Goal: Task Accomplishment & Management: Complete application form

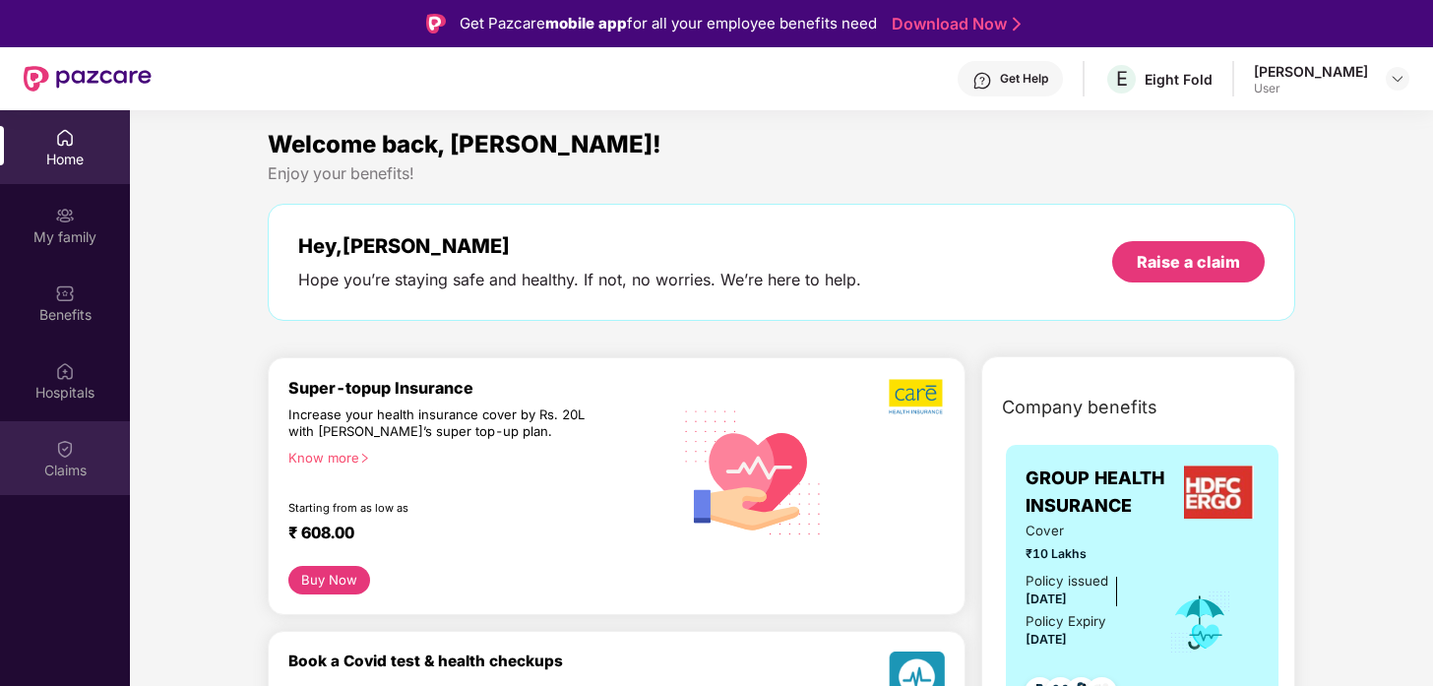
click at [62, 437] on div at bounding box center [65, 447] width 20 height 20
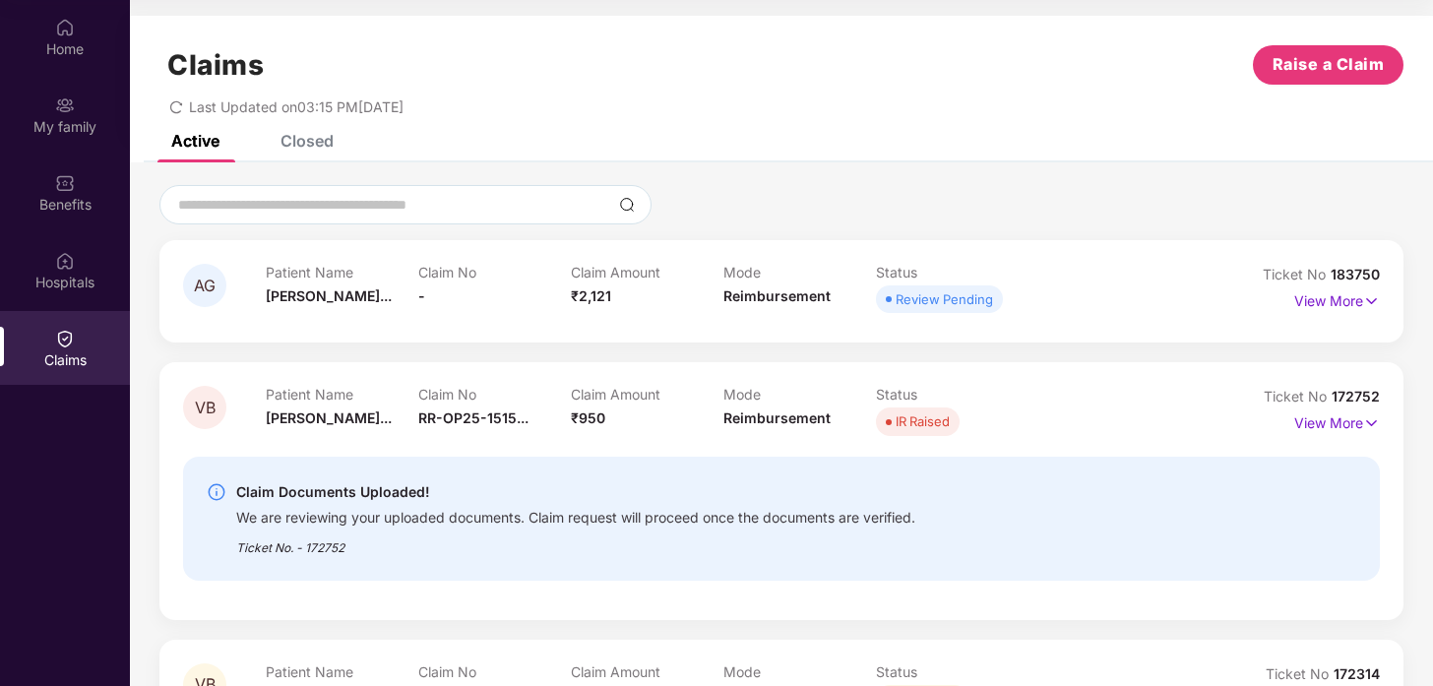
click at [310, 143] on div "Closed" at bounding box center [307, 141] width 53 height 20
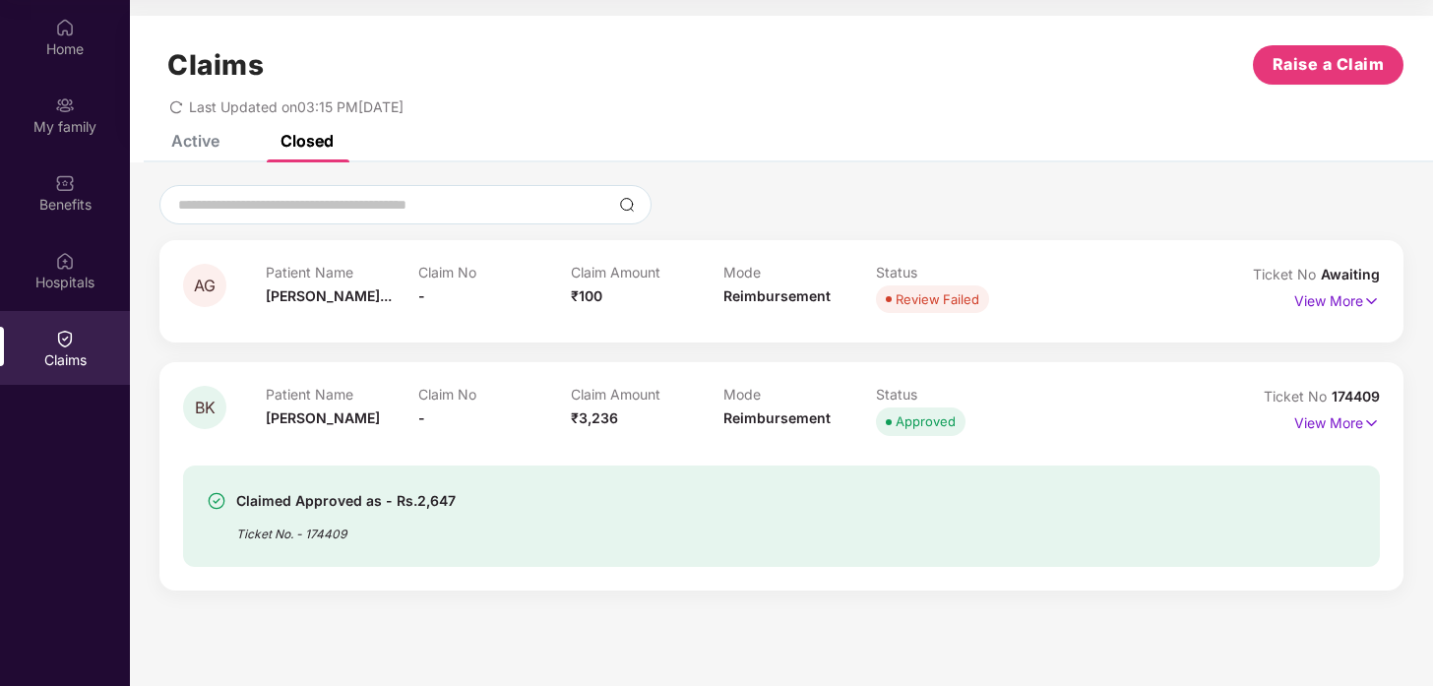
click at [205, 146] on div "Active" at bounding box center [195, 141] width 48 height 20
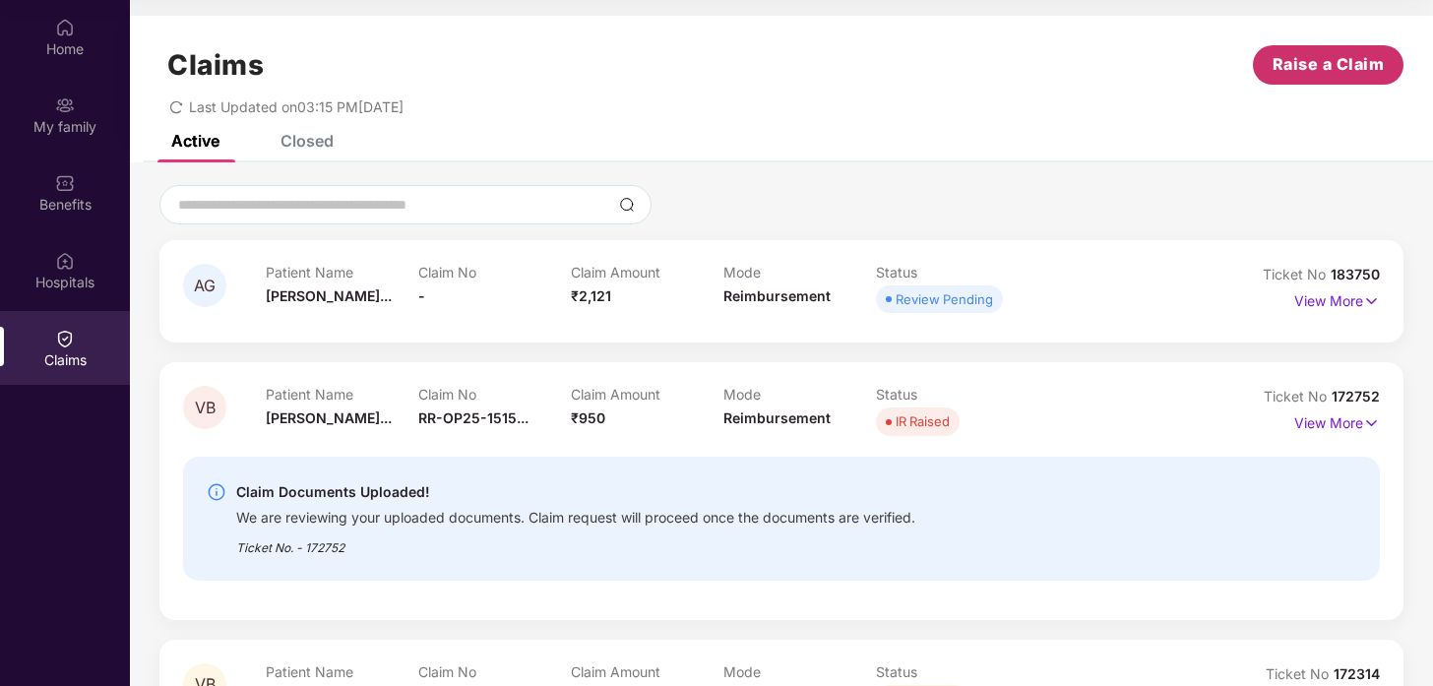
click at [1343, 56] on span "Raise a Claim" at bounding box center [1329, 64] width 112 height 25
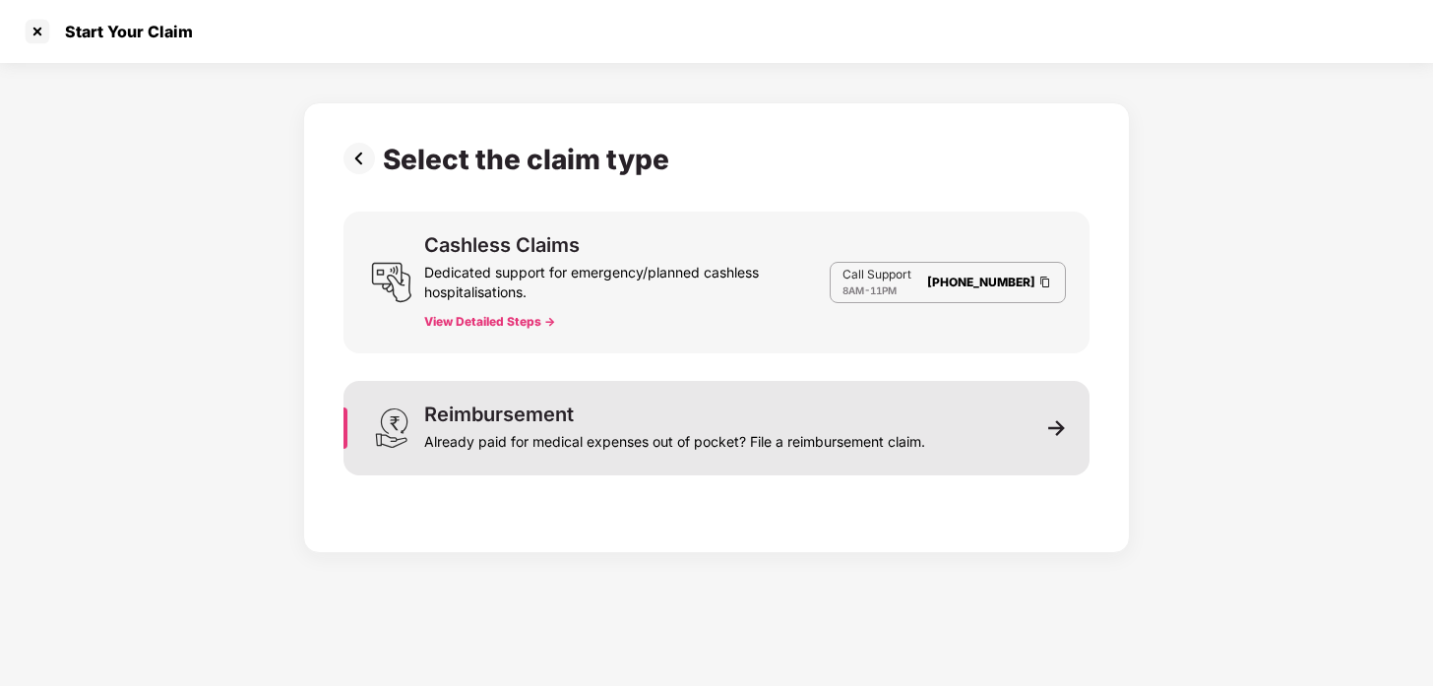
click at [949, 439] on div "Reimbursement Already paid for medical expenses out of pocket? File a reimburse…" at bounding box center [717, 428] width 746 height 95
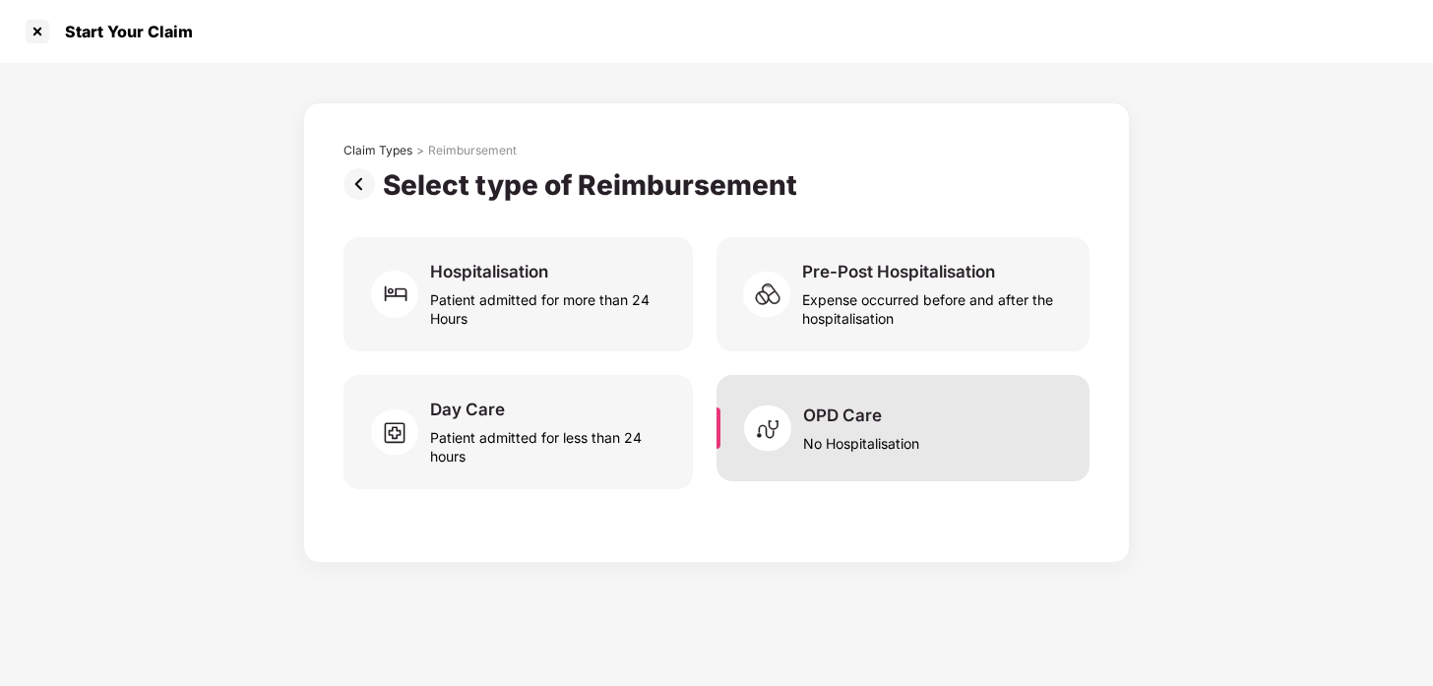
click at [876, 427] on div "No Hospitalisation" at bounding box center [861, 439] width 116 height 27
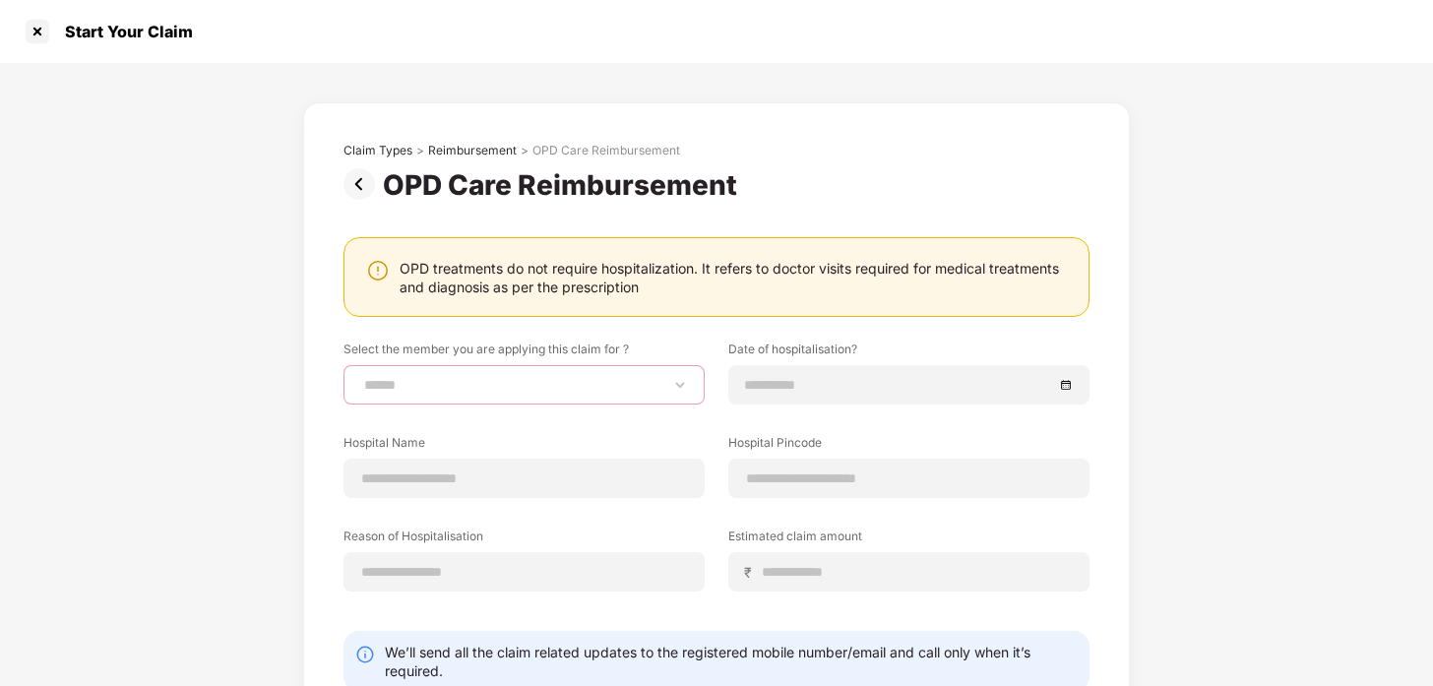
click at [486, 386] on select "**********" at bounding box center [524, 385] width 328 height 16
select select "**********"
click at [360, 377] on select "**********" at bounding box center [524, 385] width 328 height 16
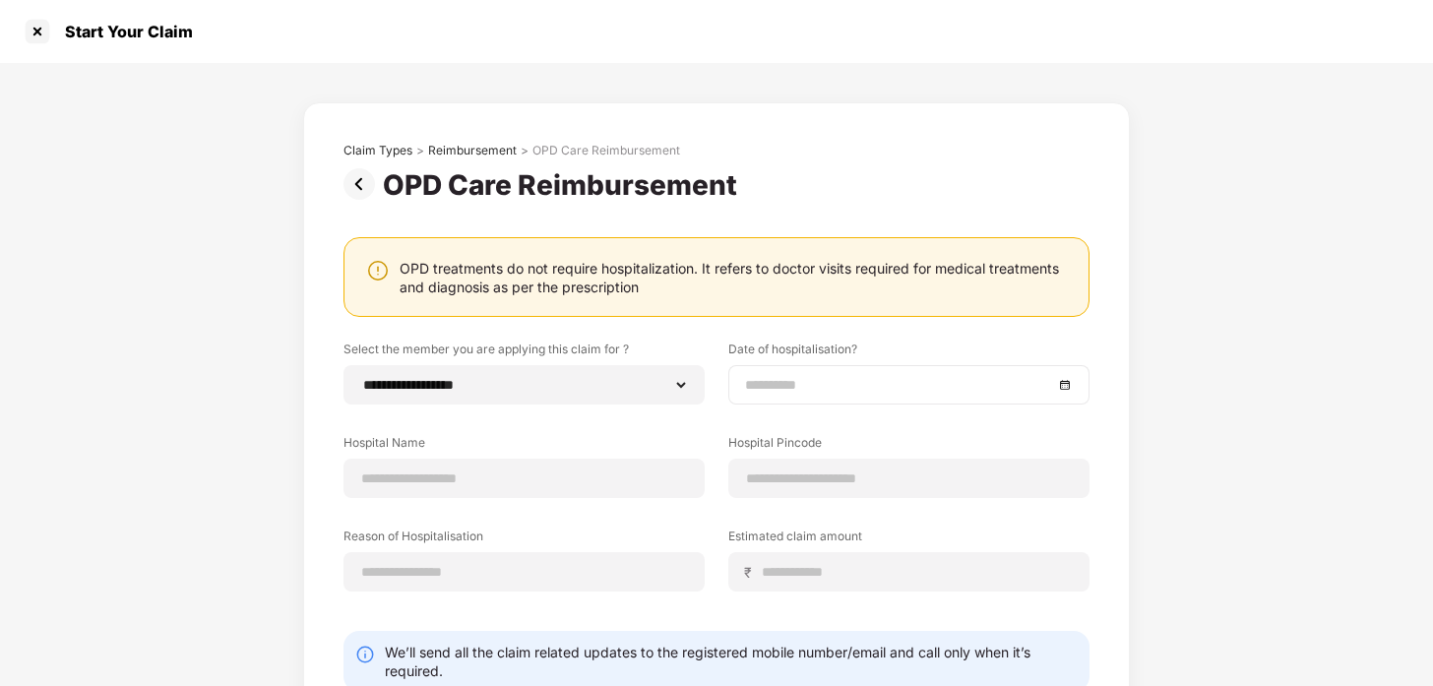
click at [771, 383] on input at bounding box center [899, 385] width 308 height 22
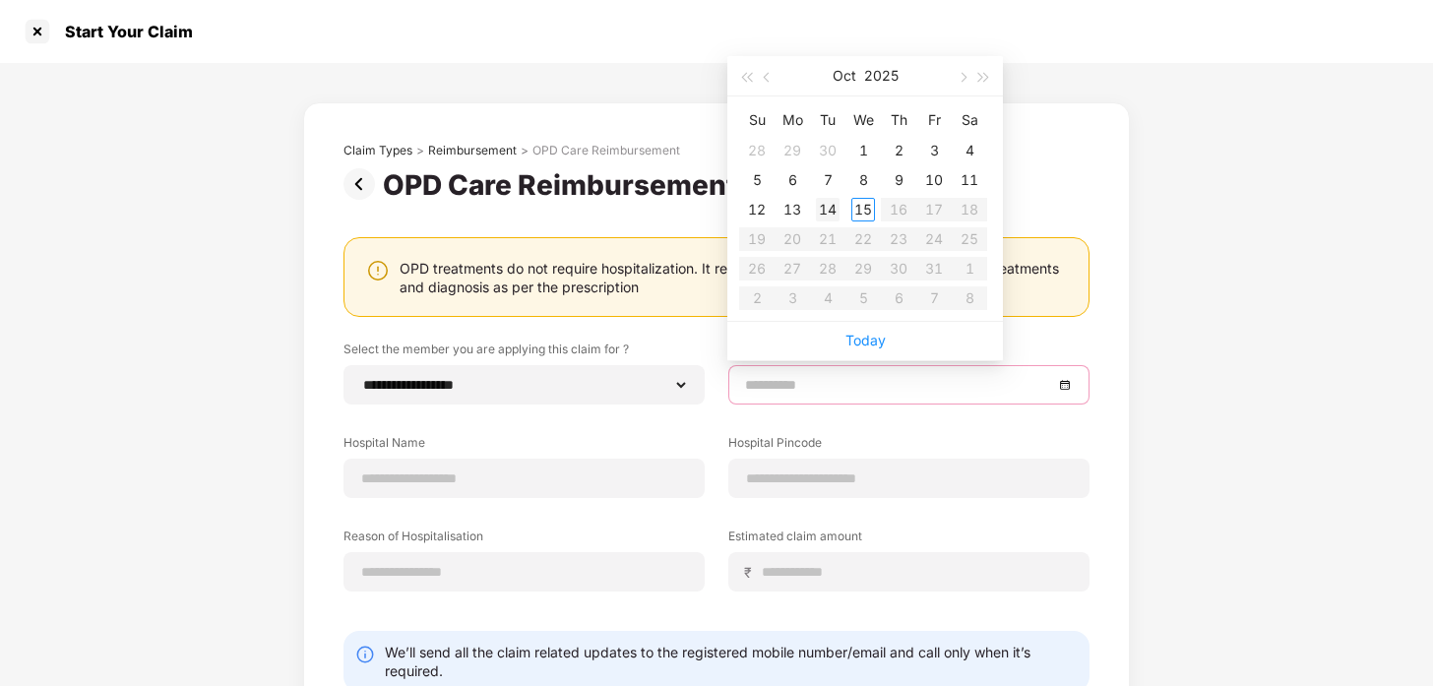
type input "**********"
click at [833, 202] on div "14" at bounding box center [828, 210] width 24 height 24
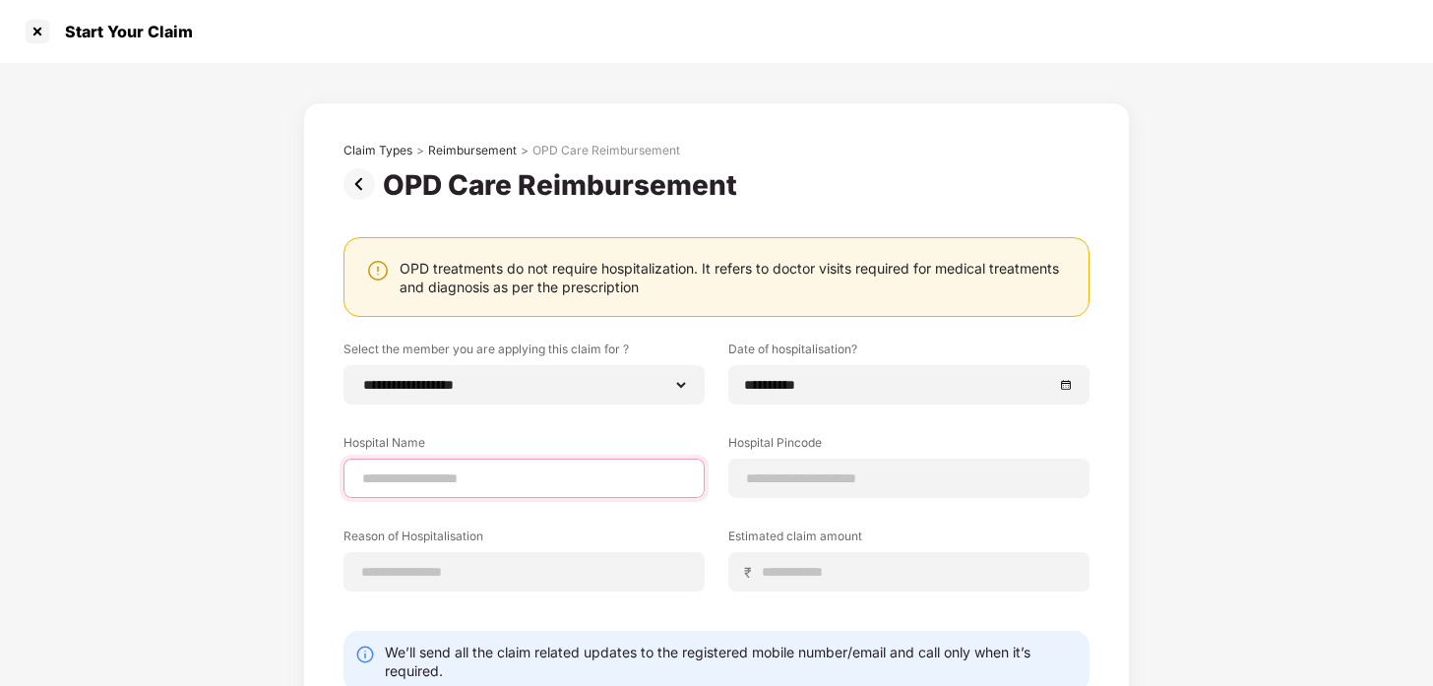
click at [524, 483] on input at bounding box center [524, 479] width 328 height 21
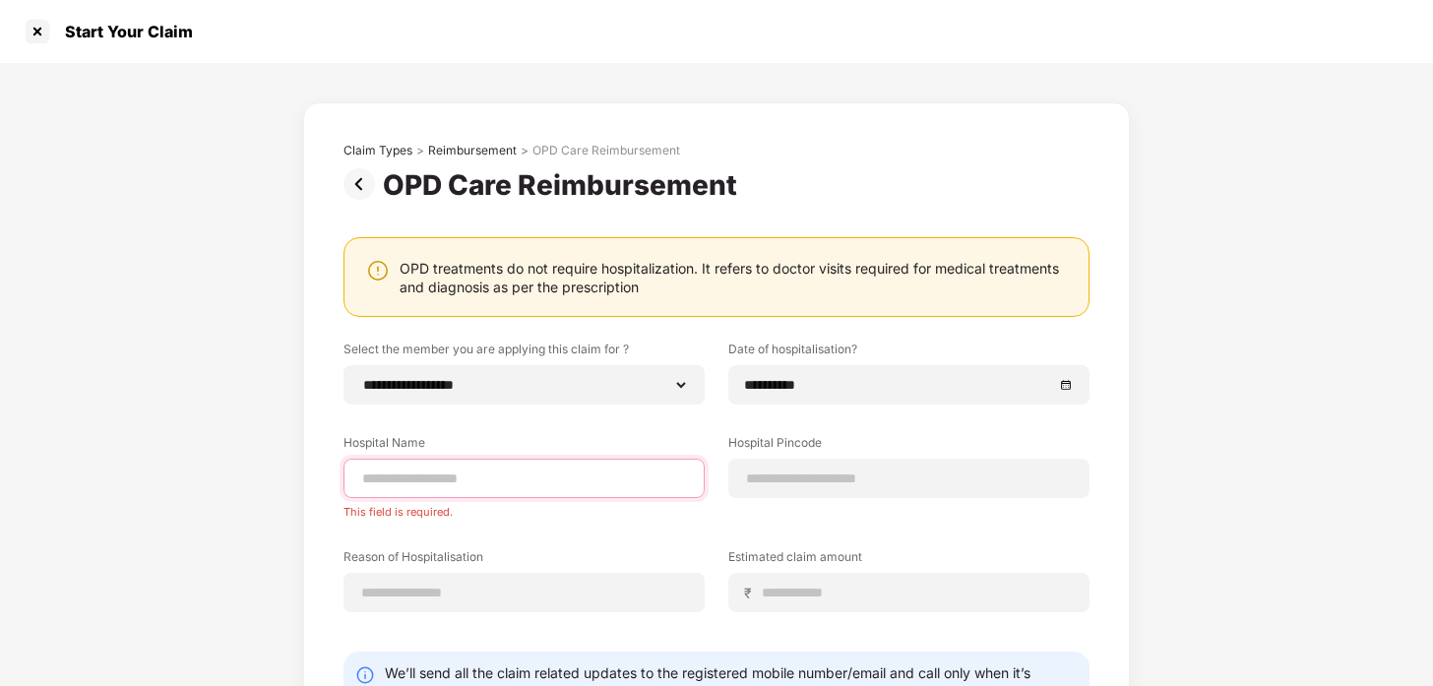
click at [437, 475] on input at bounding box center [524, 479] width 328 height 21
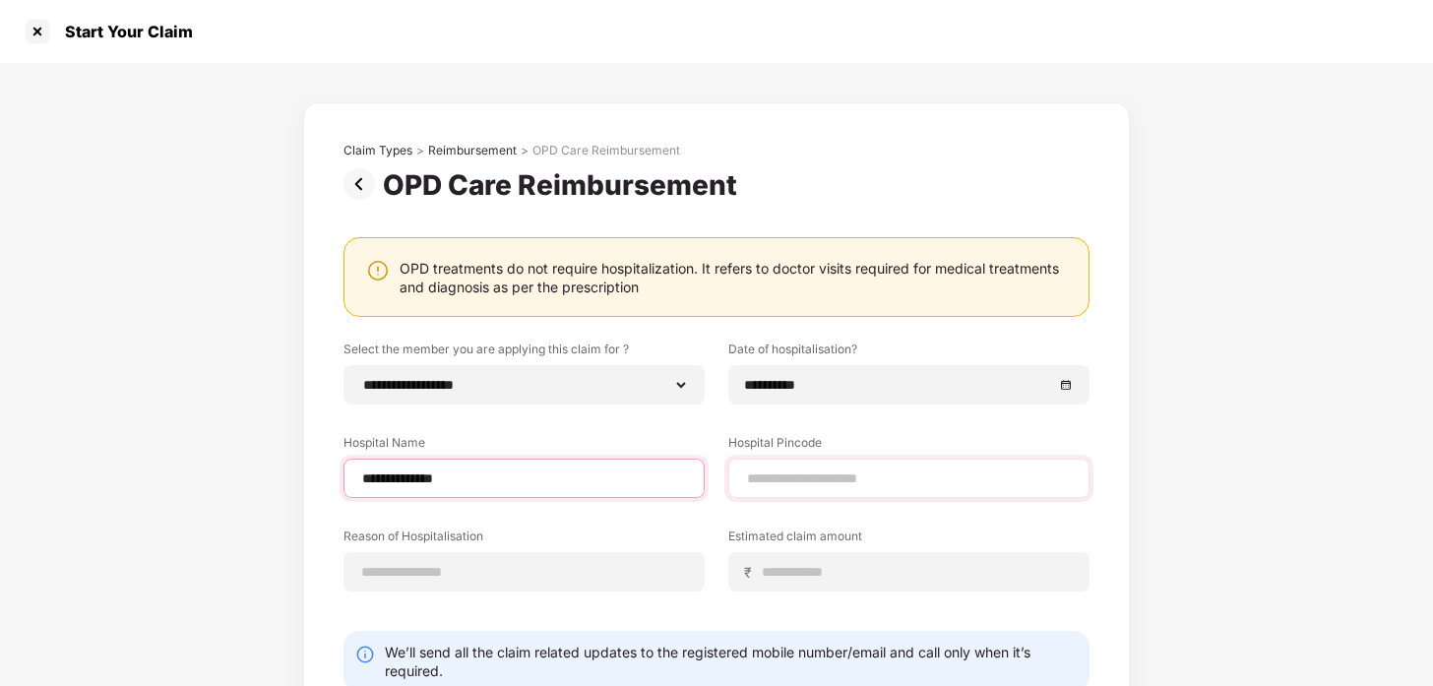
type input "**********"
click at [769, 481] on input at bounding box center [909, 479] width 328 height 21
type input "******"
select select "*********"
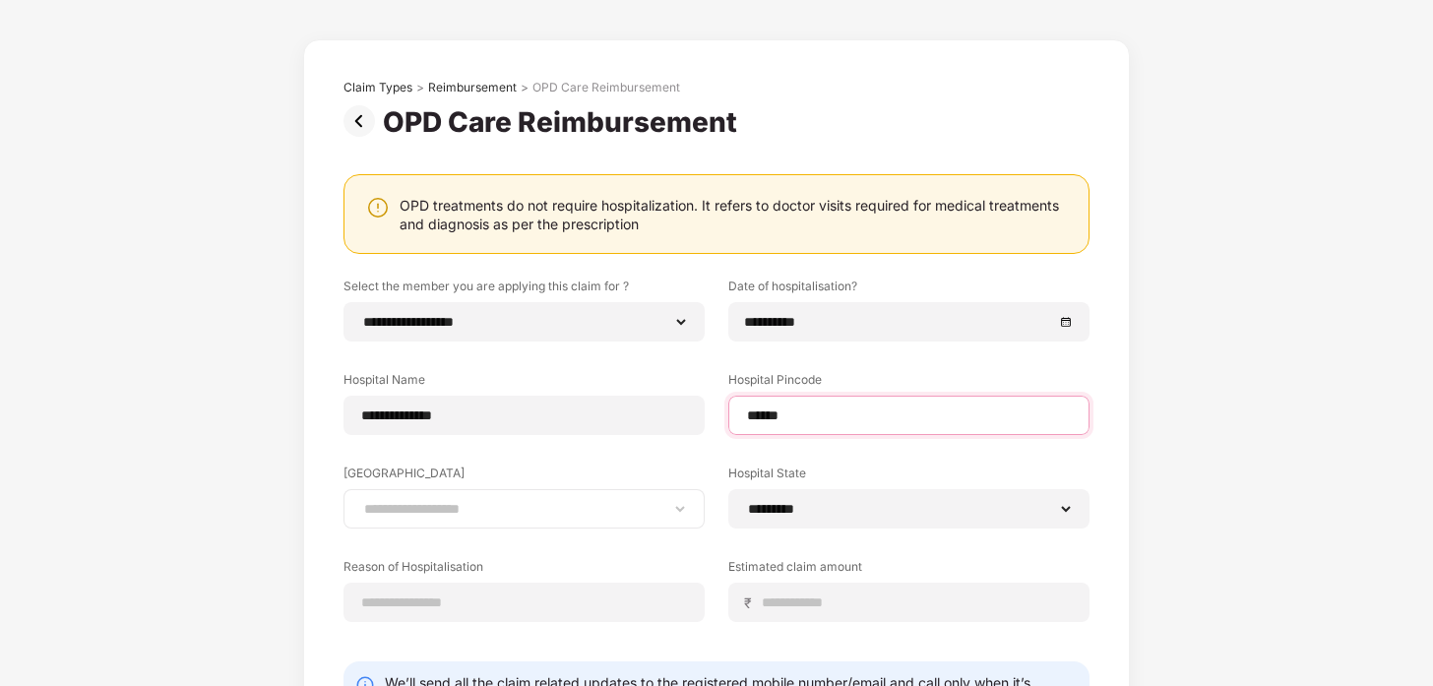
scroll to position [75, 0]
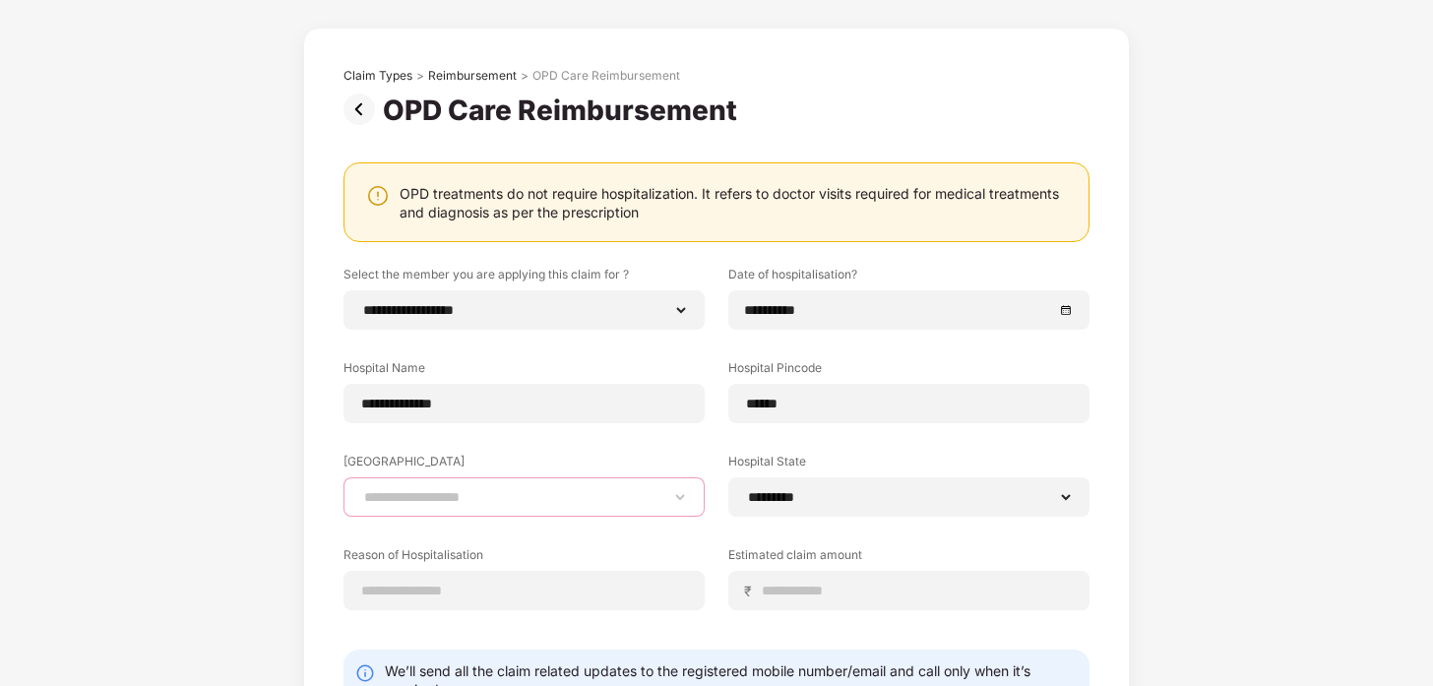
click at [551, 499] on select "**********" at bounding box center [524, 497] width 328 height 16
select select "*********"
click at [360, 489] on select "**********" at bounding box center [524, 497] width 328 height 16
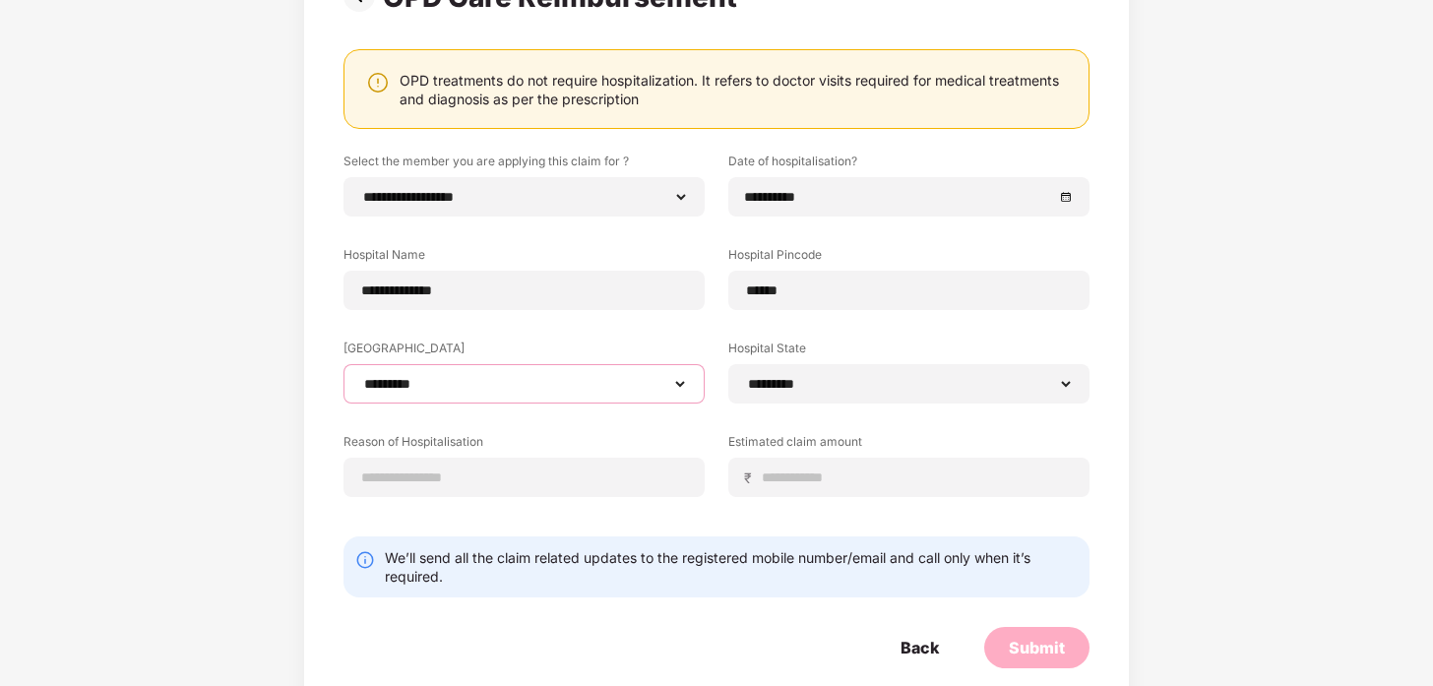
scroll to position [208, 0]
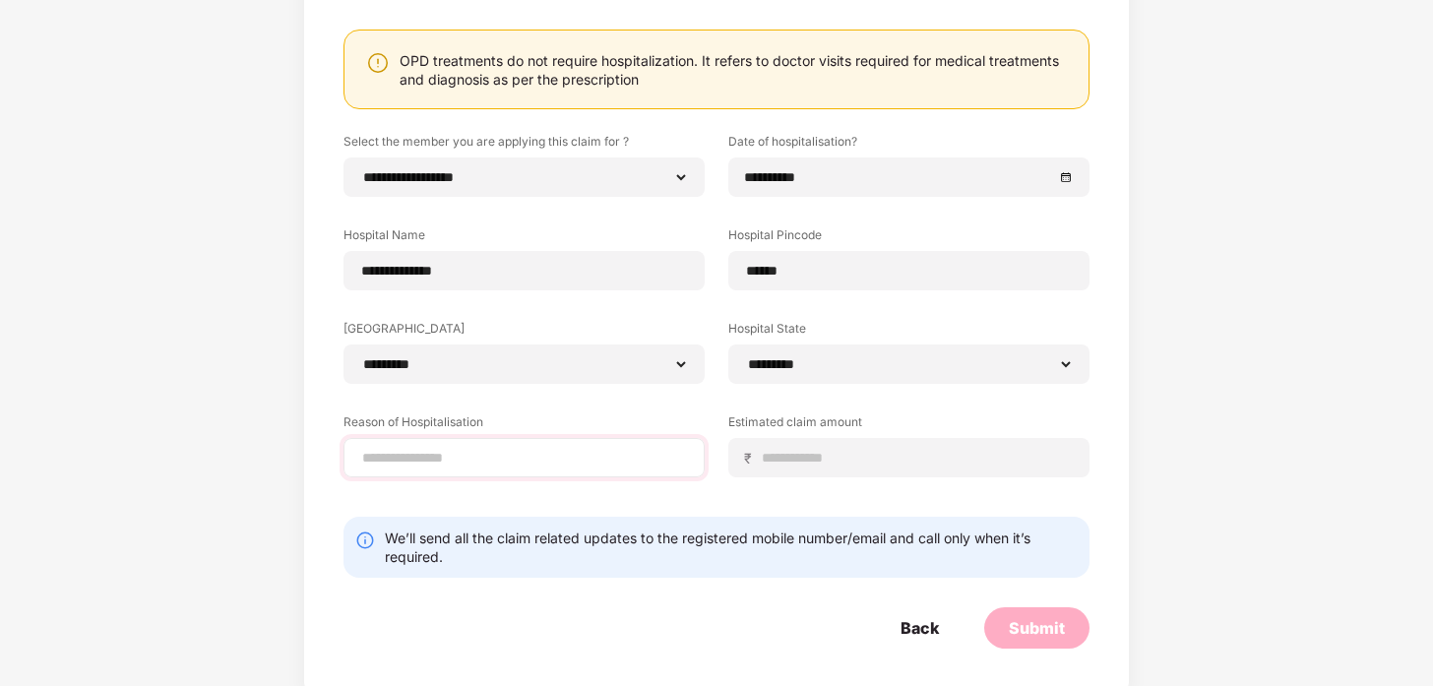
click at [518, 470] on div at bounding box center [524, 457] width 361 height 39
click at [510, 460] on input at bounding box center [524, 458] width 328 height 21
type input "********"
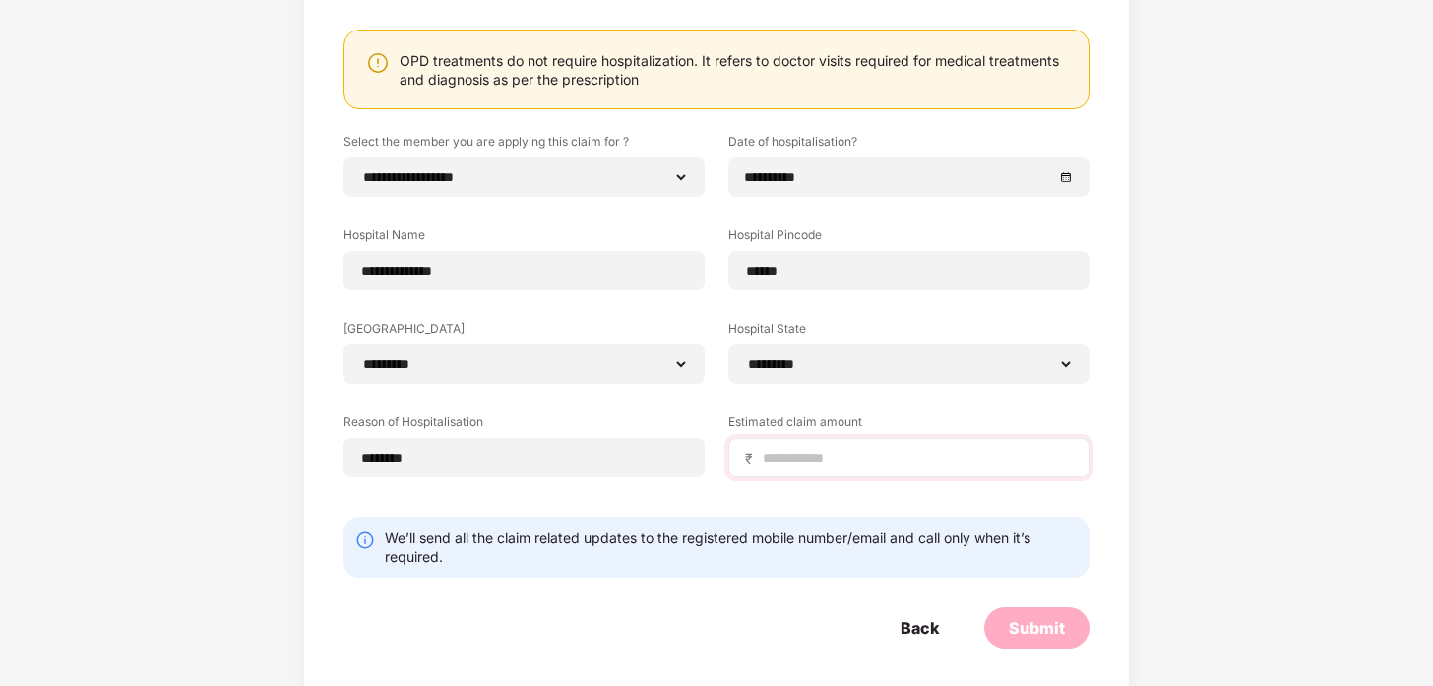
click at [816, 446] on div "₹" at bounding box center [908, 457] width 361 height 39
click at [807, 475] on div "₹" at bounding box center [908, 457] width 361 height 39
click at [807, 465] on input at bounding box center [917, 458] width 312 height 21
type input "***"
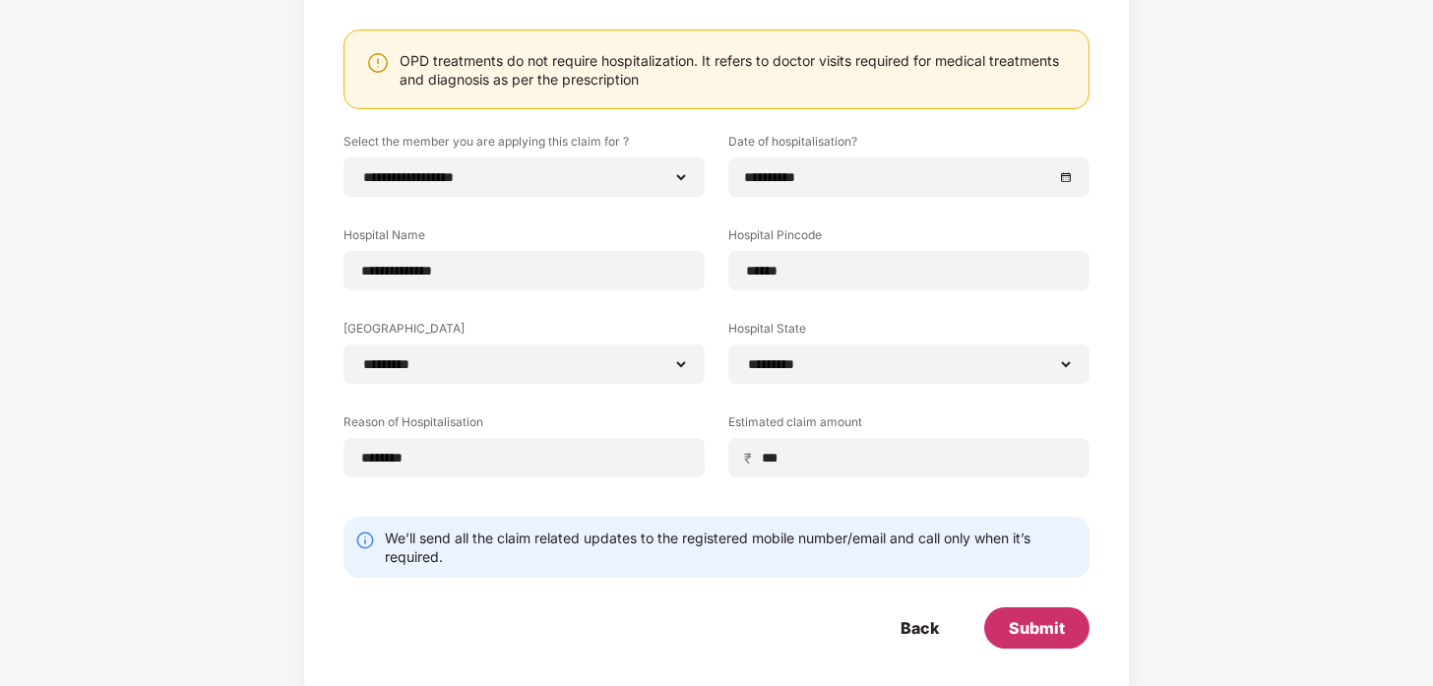
click at [1043, 635] on div "Submit" at bounding box center [1037, 628] width 56 height 22
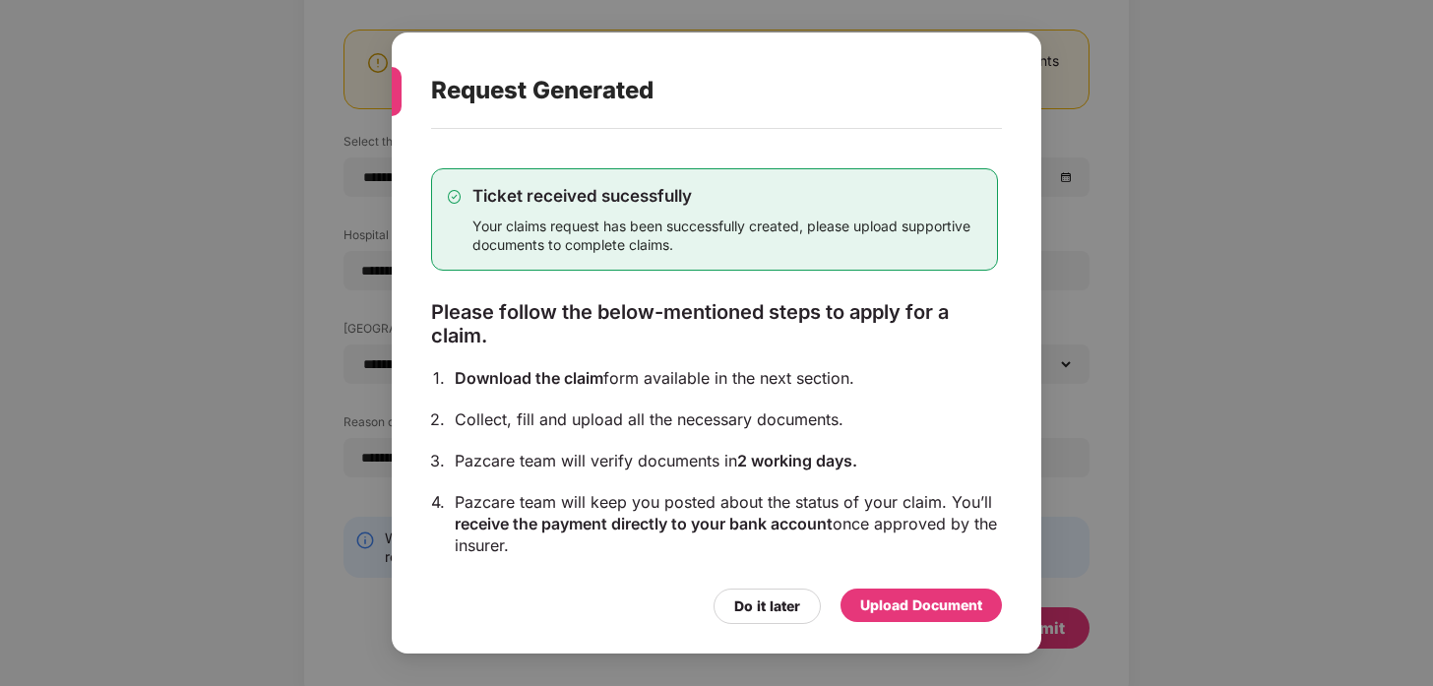
click at [334, 217] on div "Request Generated Ticket received sucessfully Your claims request has been succ…" at bounding box center [716, 343] width 1433 height 686
click at [909, 609] on div "Upload Document" at bounding box center [921, 606] width 122 height 22
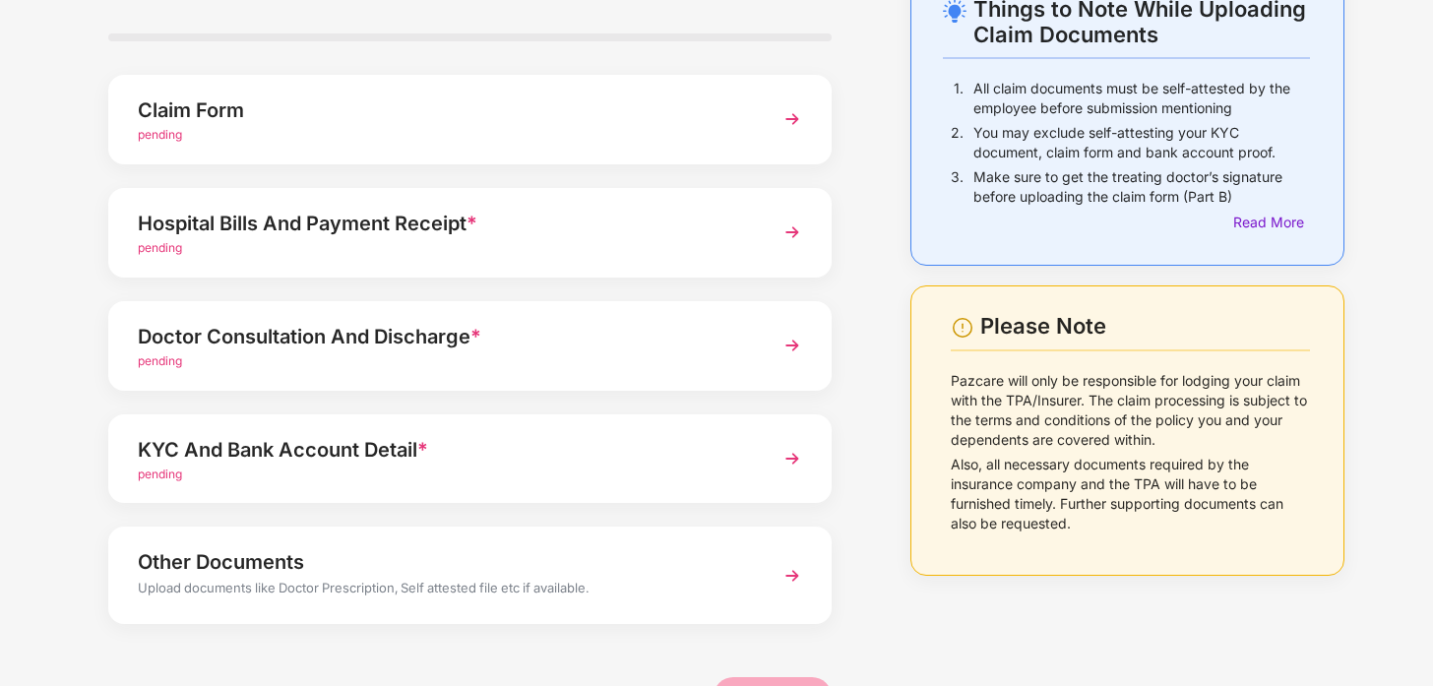
scroll to position [144, 0]
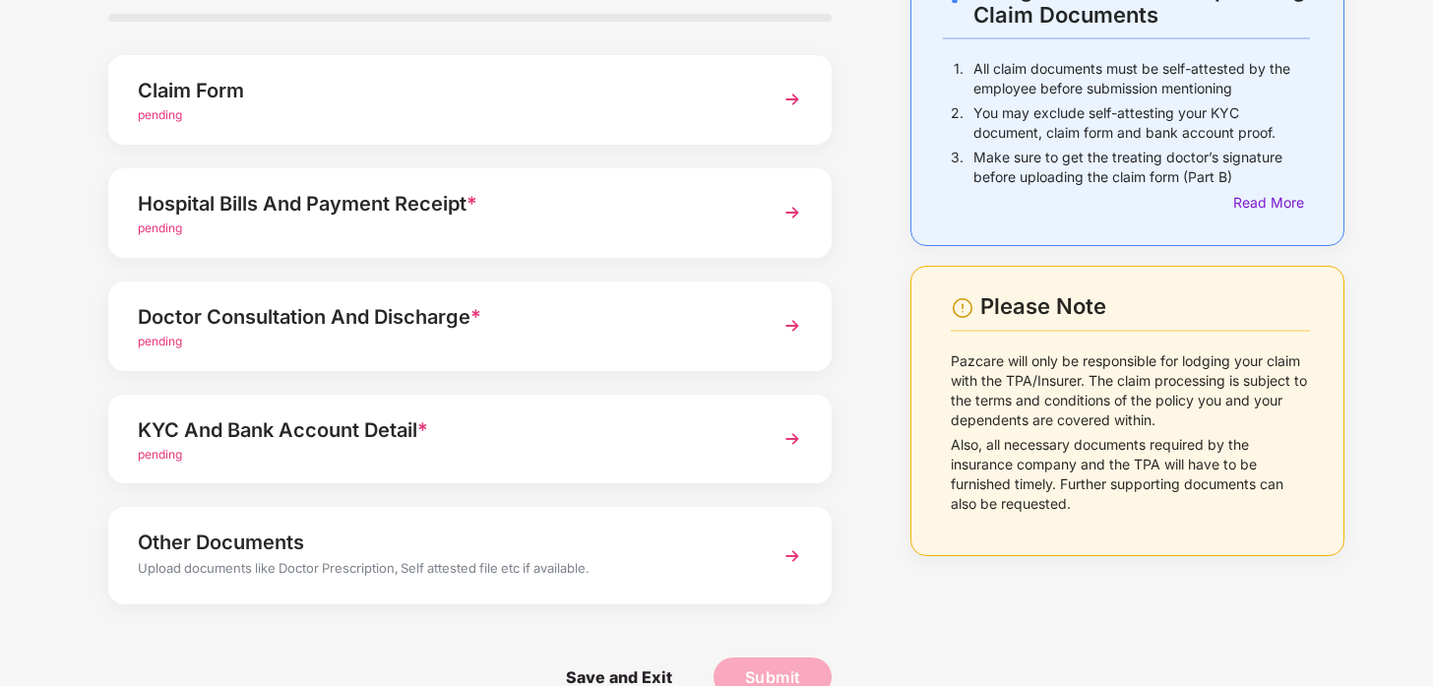
click at [493, 210] on div "Hospital Bills And Payment Receipt *" at bounding box center [442, 204] width 609 height 32
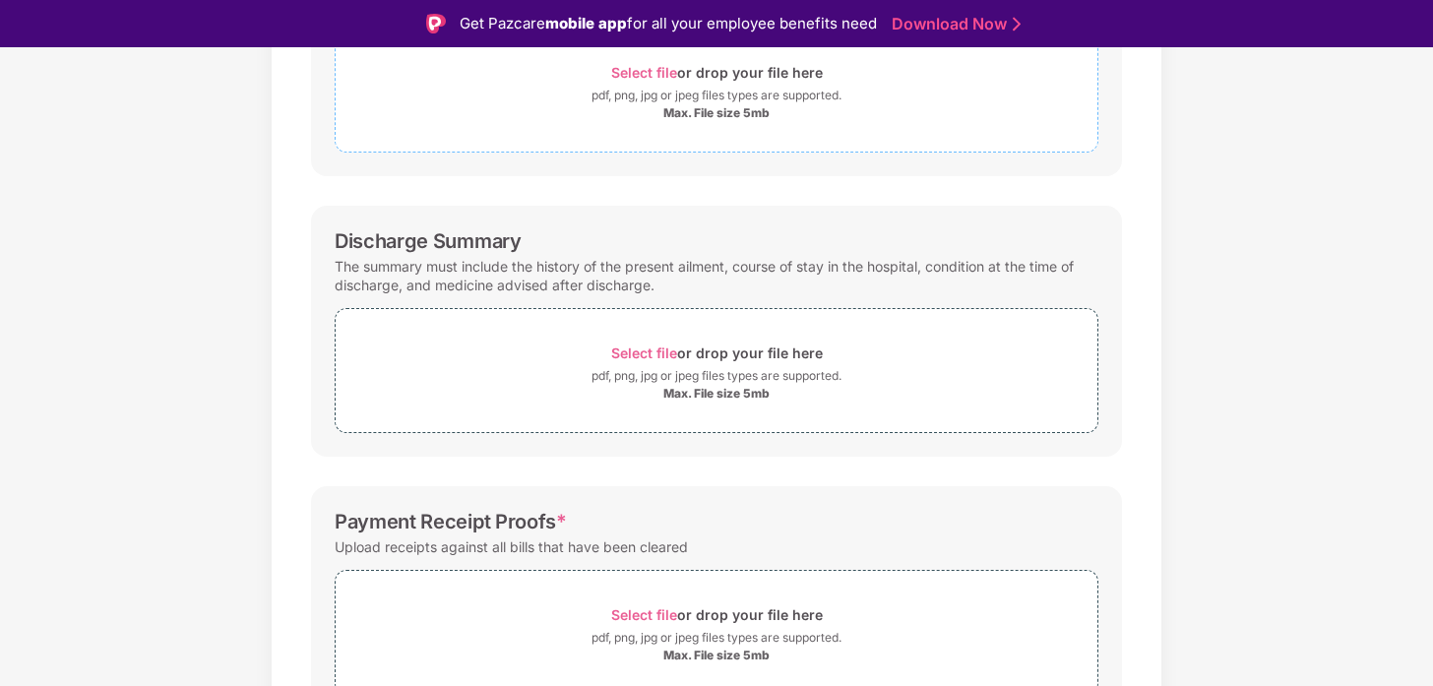
scroll to position [510, 0]
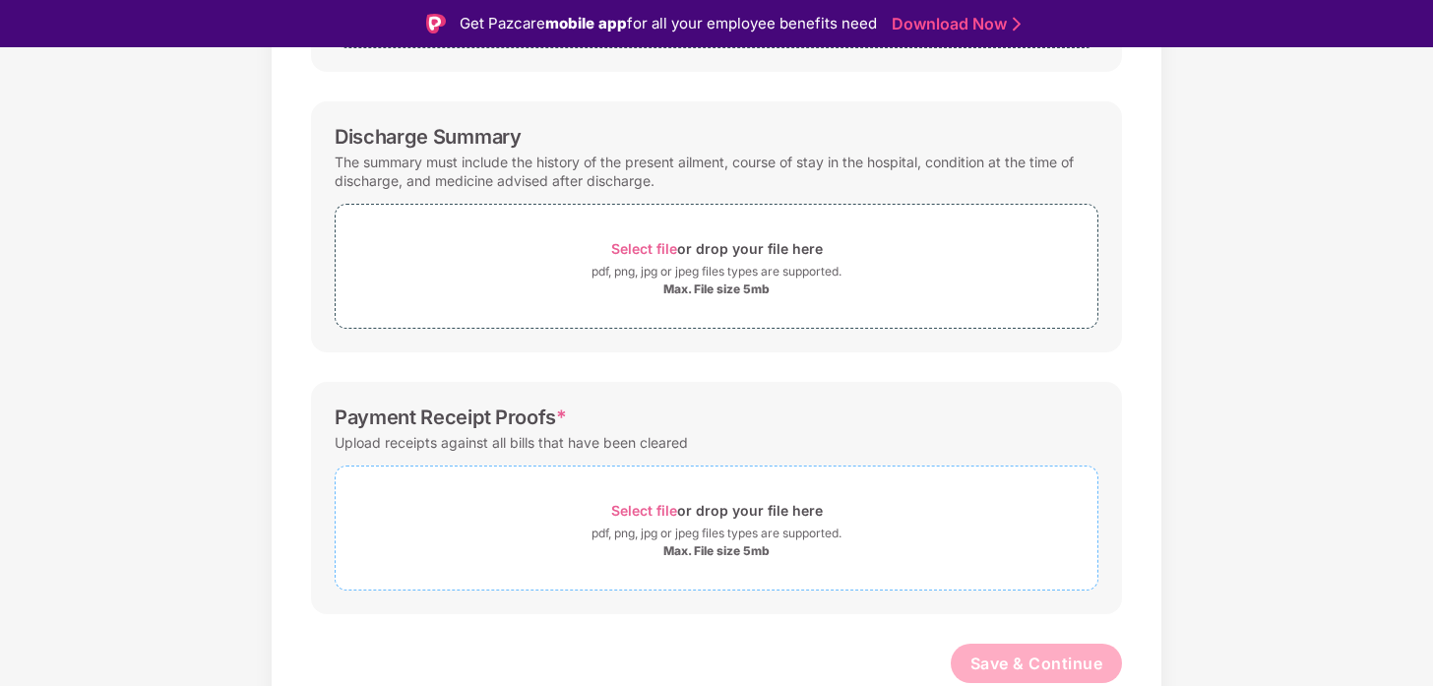
click at [626, 501] on div "Select file or drop your file here" at bounding box center [717, 510] width 212 height 27
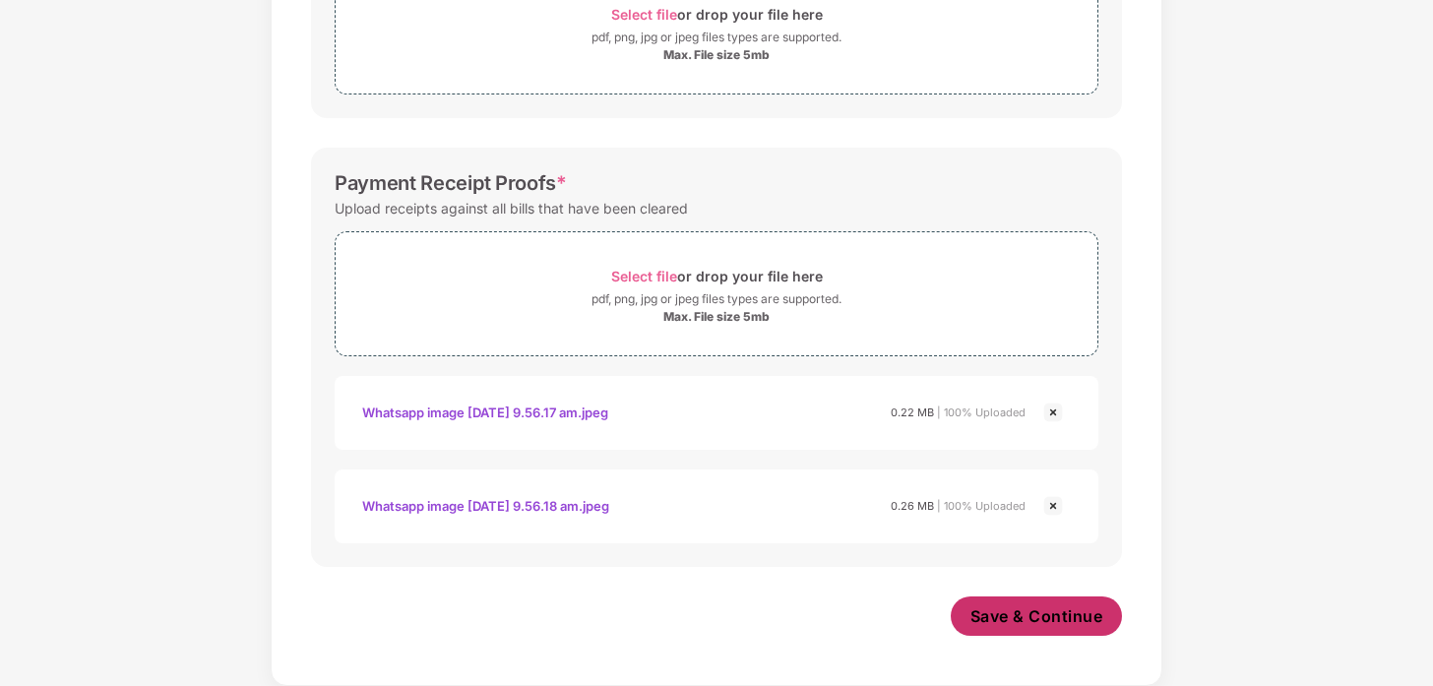
scroll to position [697, 0]
click at [1033, 613] on span "Save & Continue" at bounding box center [1037, 616] width 133 height 22
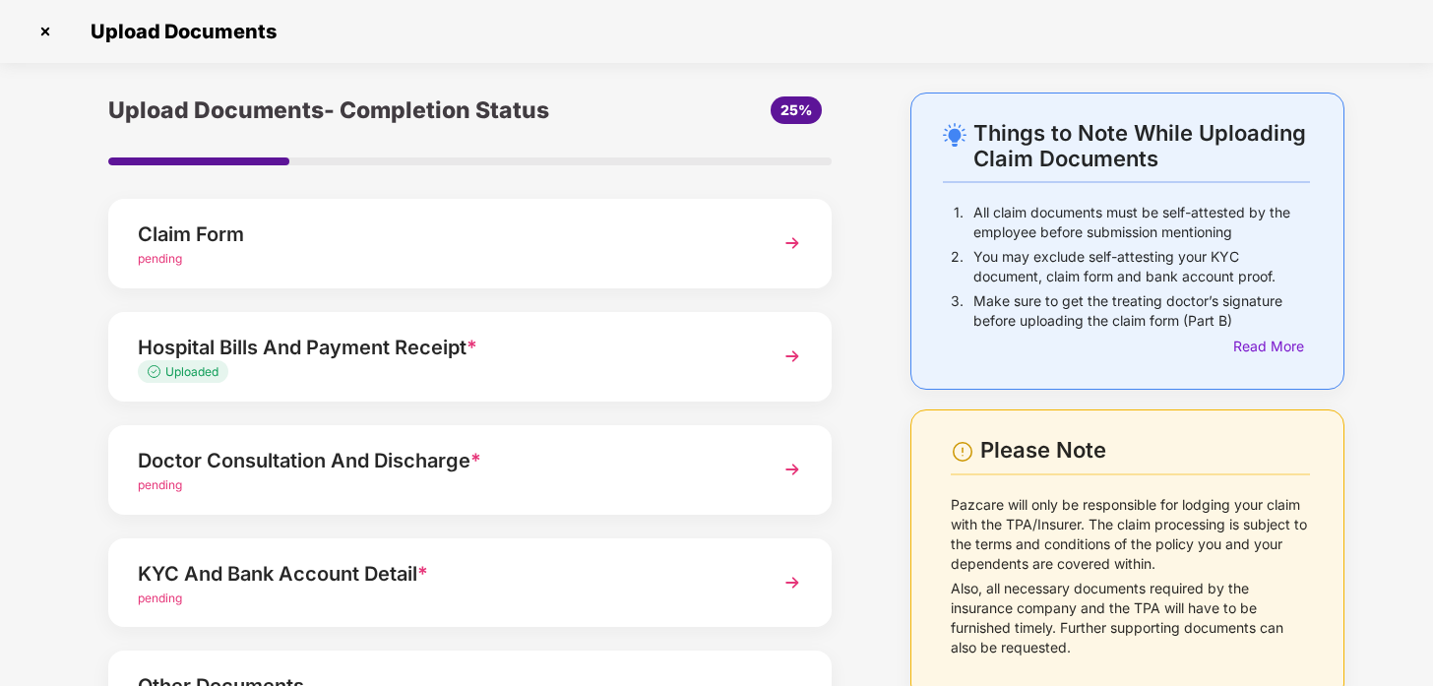
click at [529, 460] on div "Doctor Consultation And Discharge *" at bounding box center [442, 461] width 609 height 32
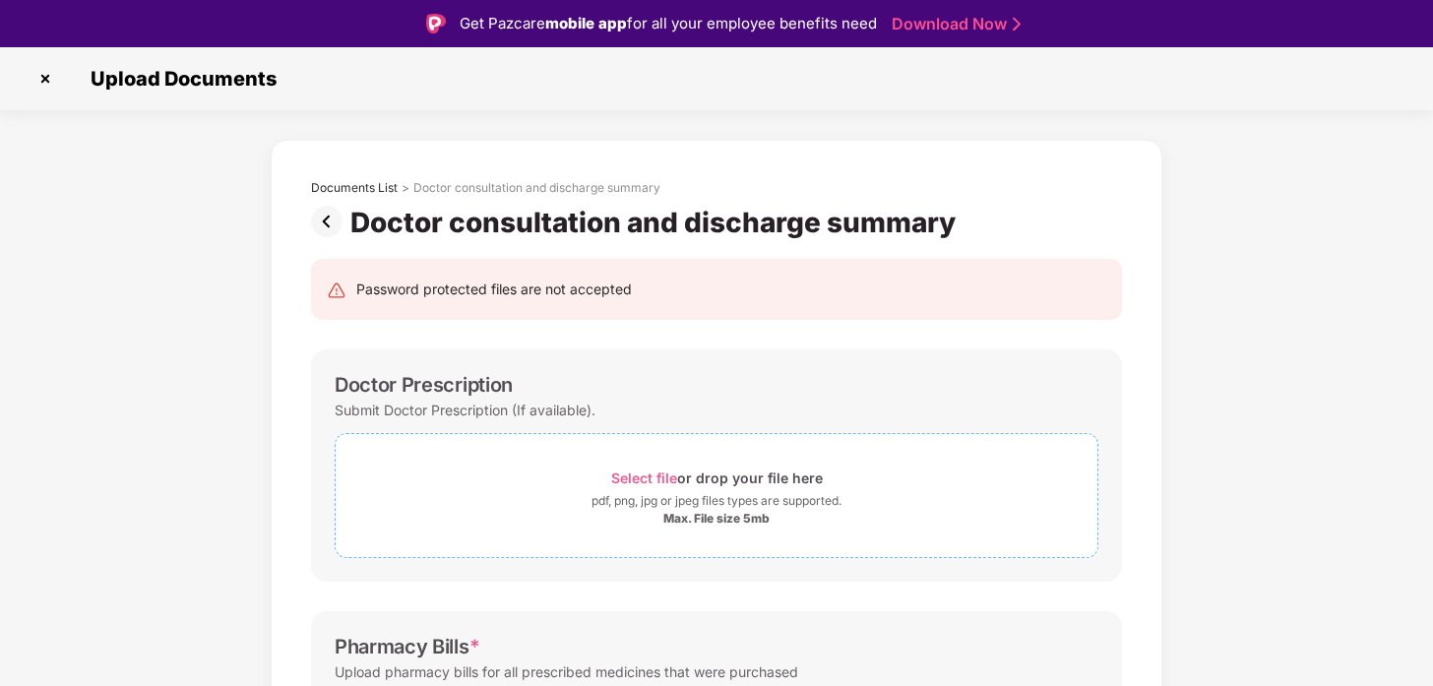
click at [625, 476] on span "Select file" at bounding box center [644, 478] width 66 height 17
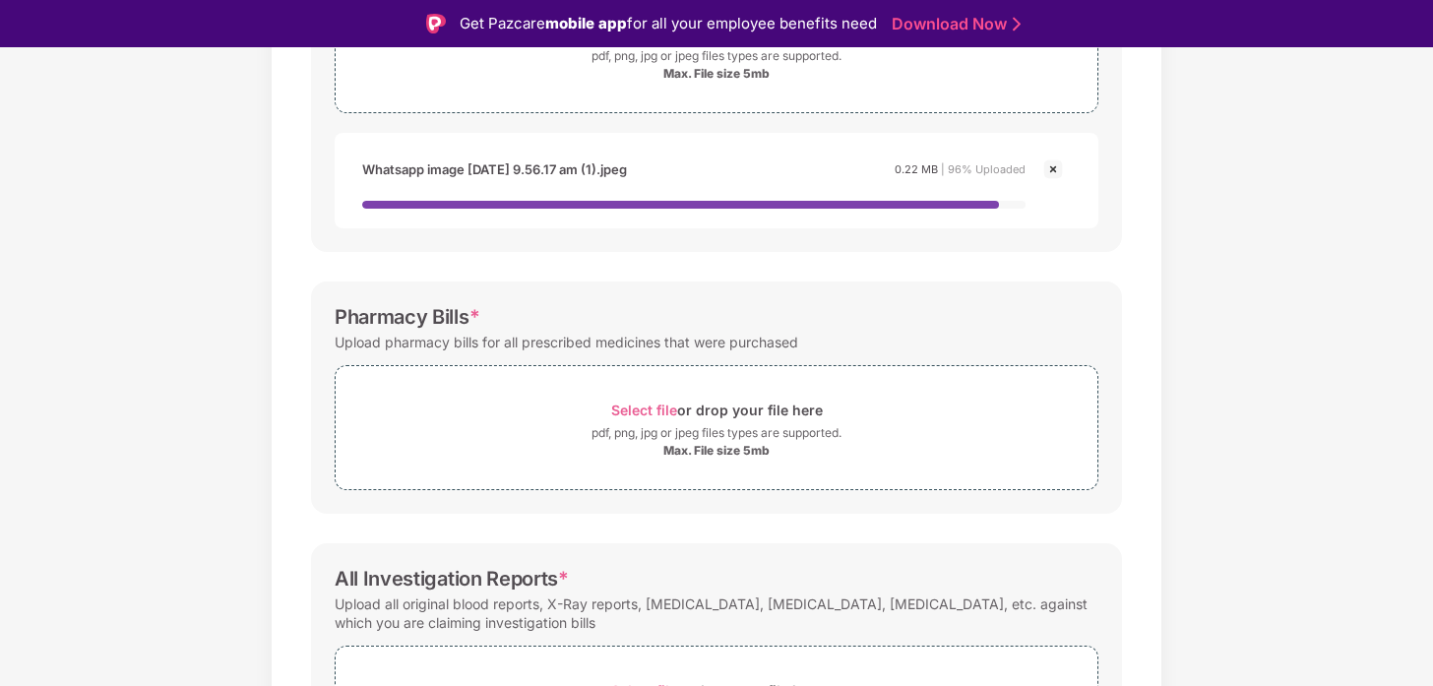
scroll to position [454, 0]
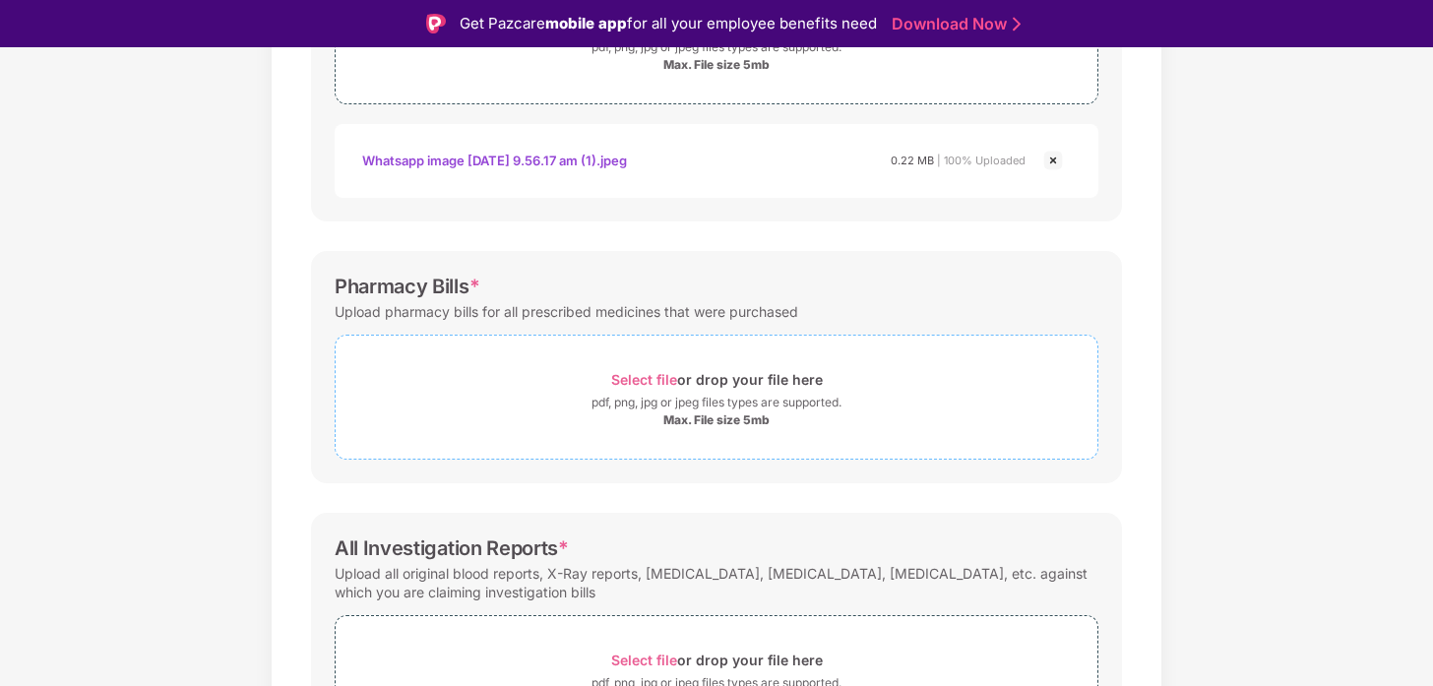
click at [647, 405] on div "pdf, png, jpg or jpeg files types are supported." at bounding box center [717, 403] width 250 height 20
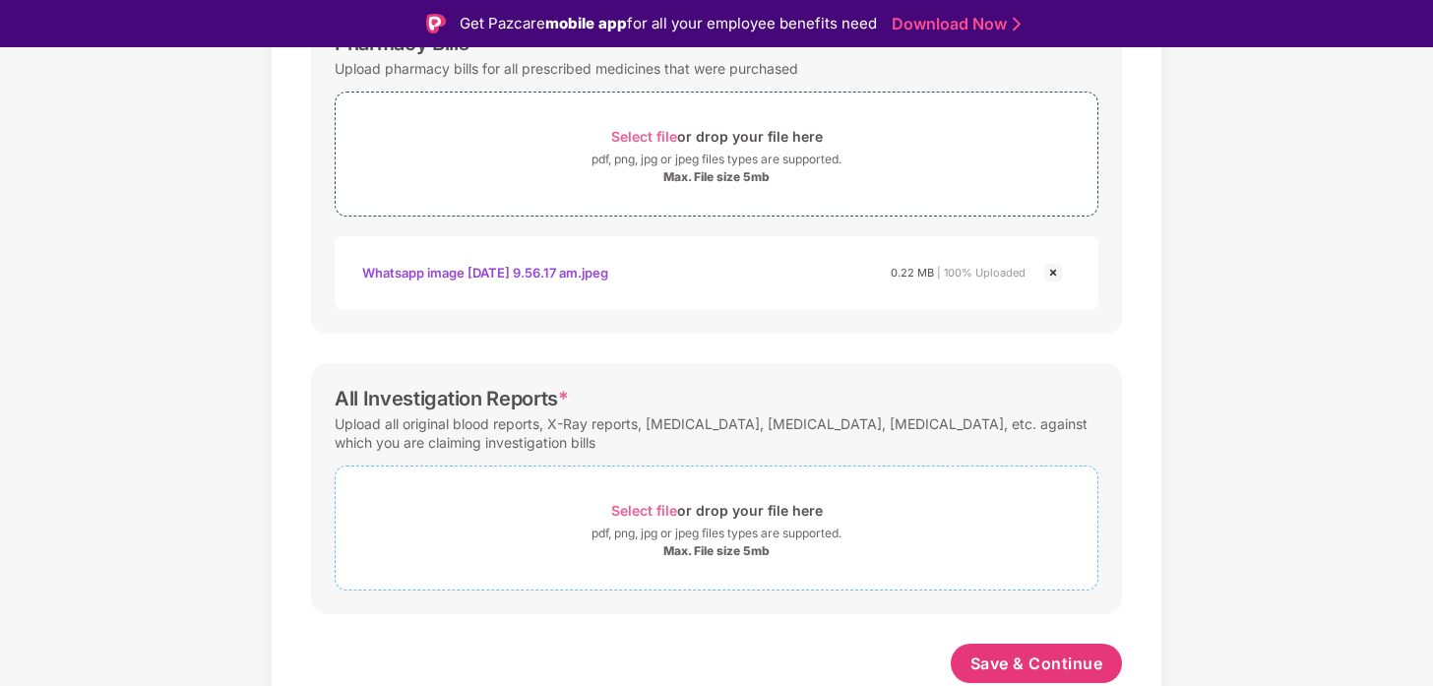
click at [664, 513] on span "Select file" at bounding box center [644, 510] width 66 height 17
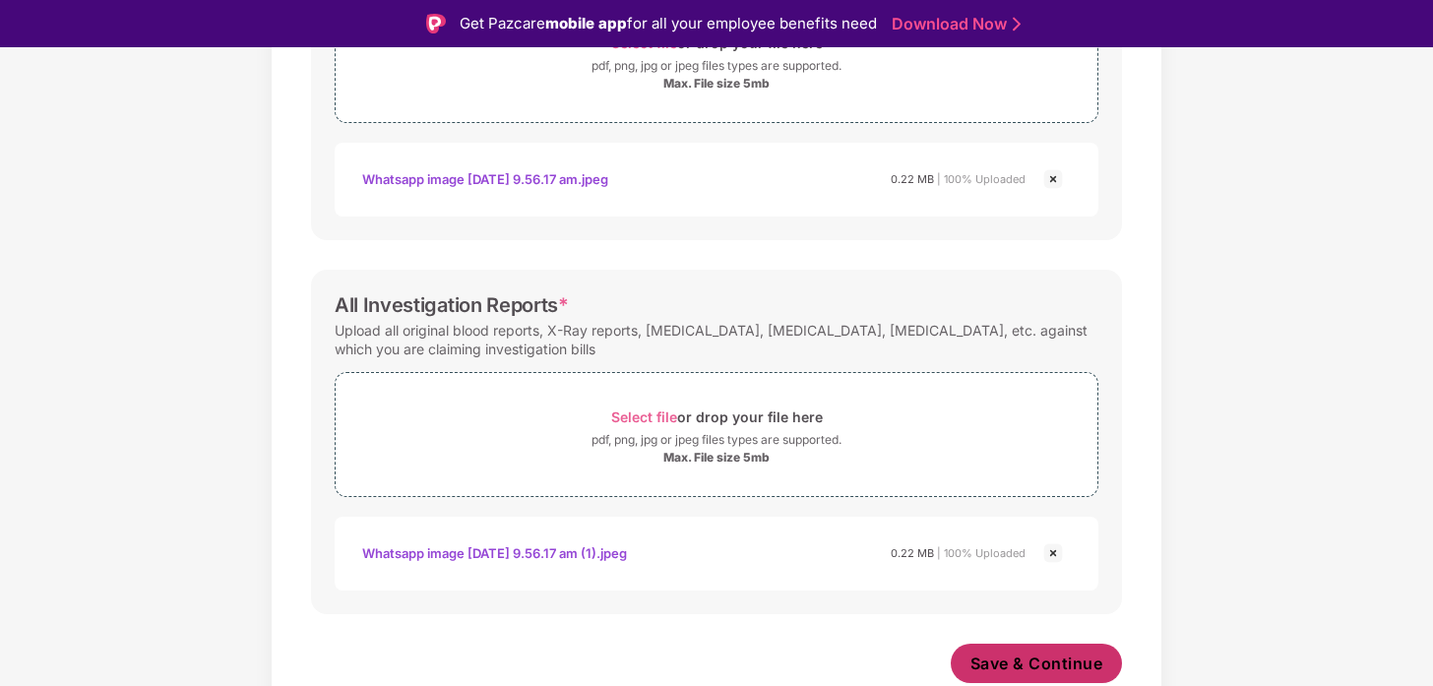
scroll to position [791, 0]
click at [1035, 663] on span "Save & Continue" at bounding box center [1037, 664] width 133 height 22
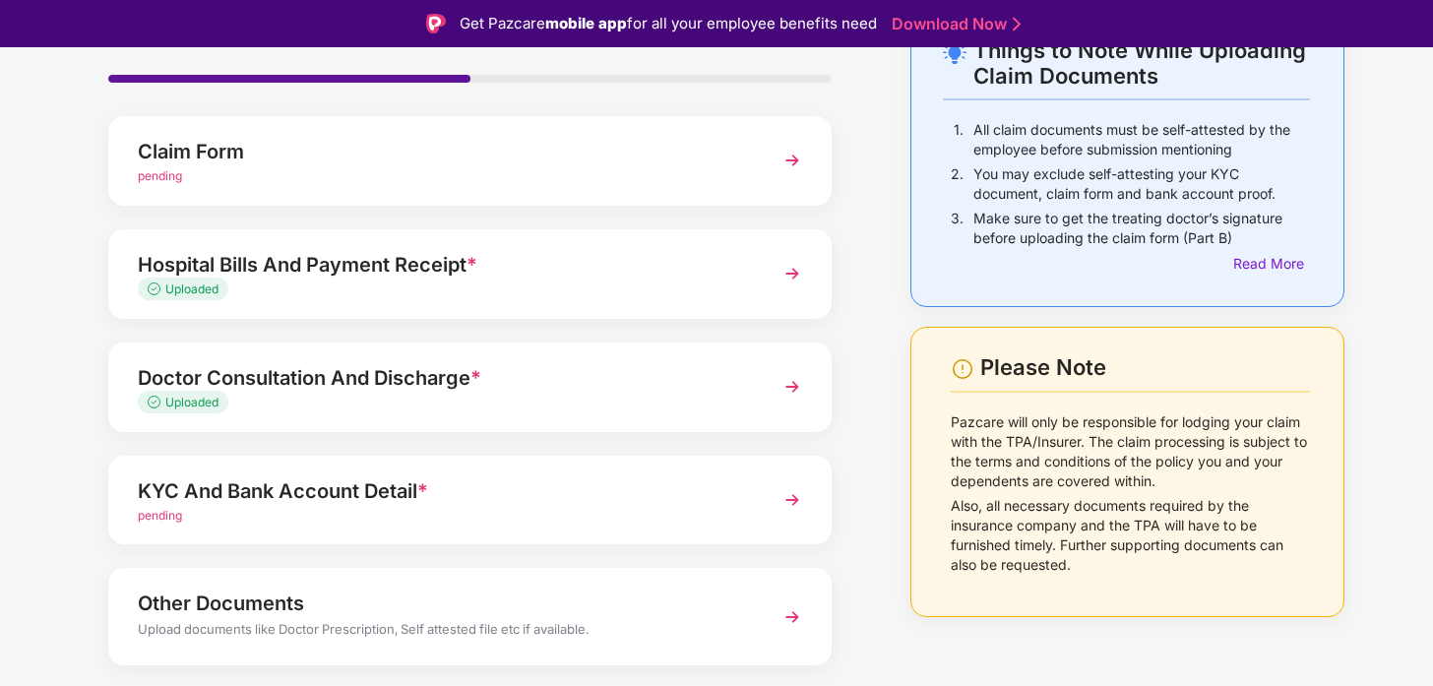
scroll to position [142, 0]
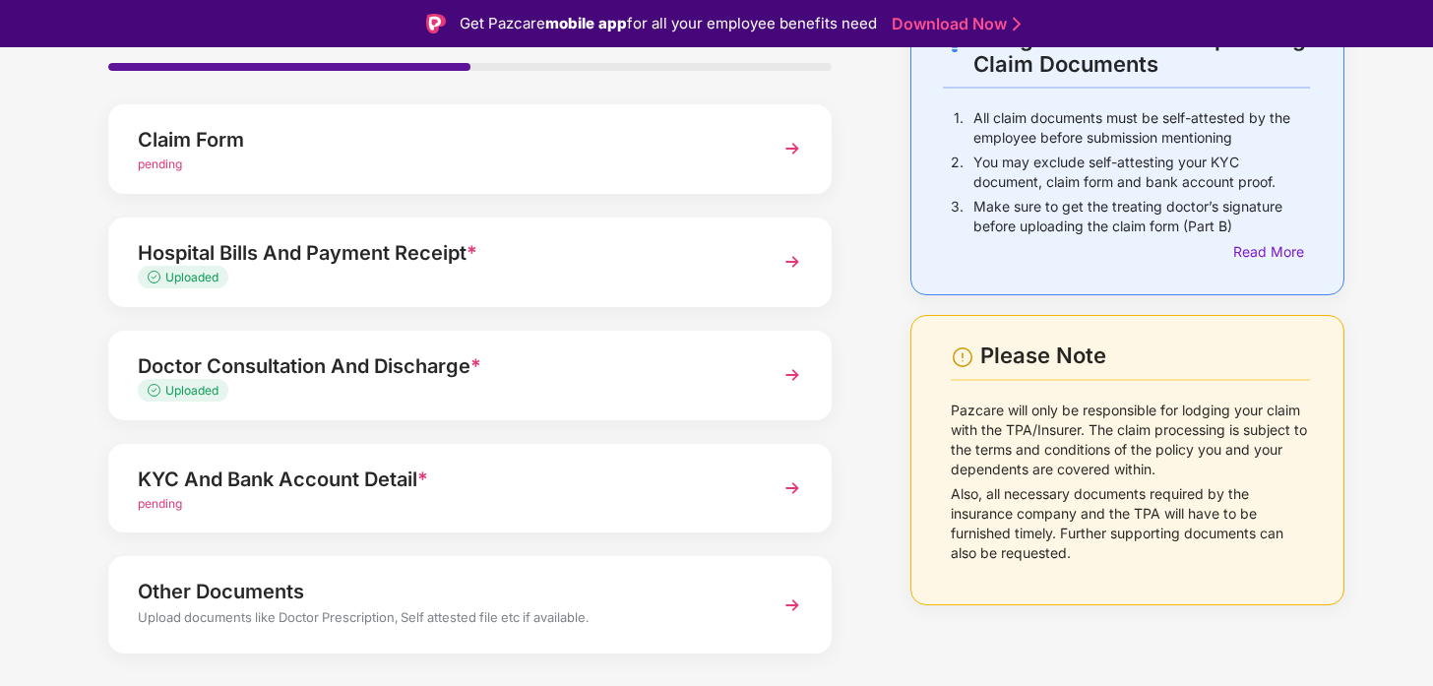
click at [489, 516] on div "KYC And Bank Account Detail * pending" at bounding box center [470, 489] width 724 height 90
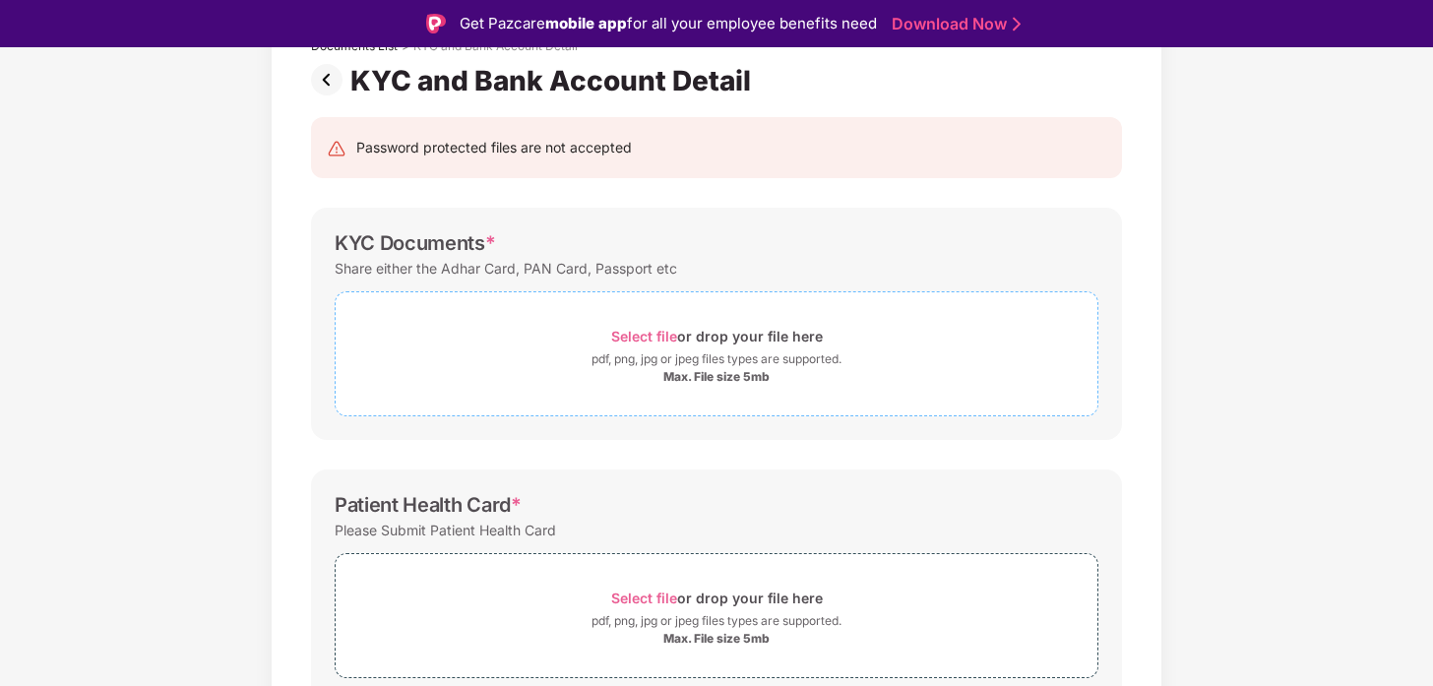
click at [639, 341] on span "Select file" at bounding box center [644, 336] width 66 height 17
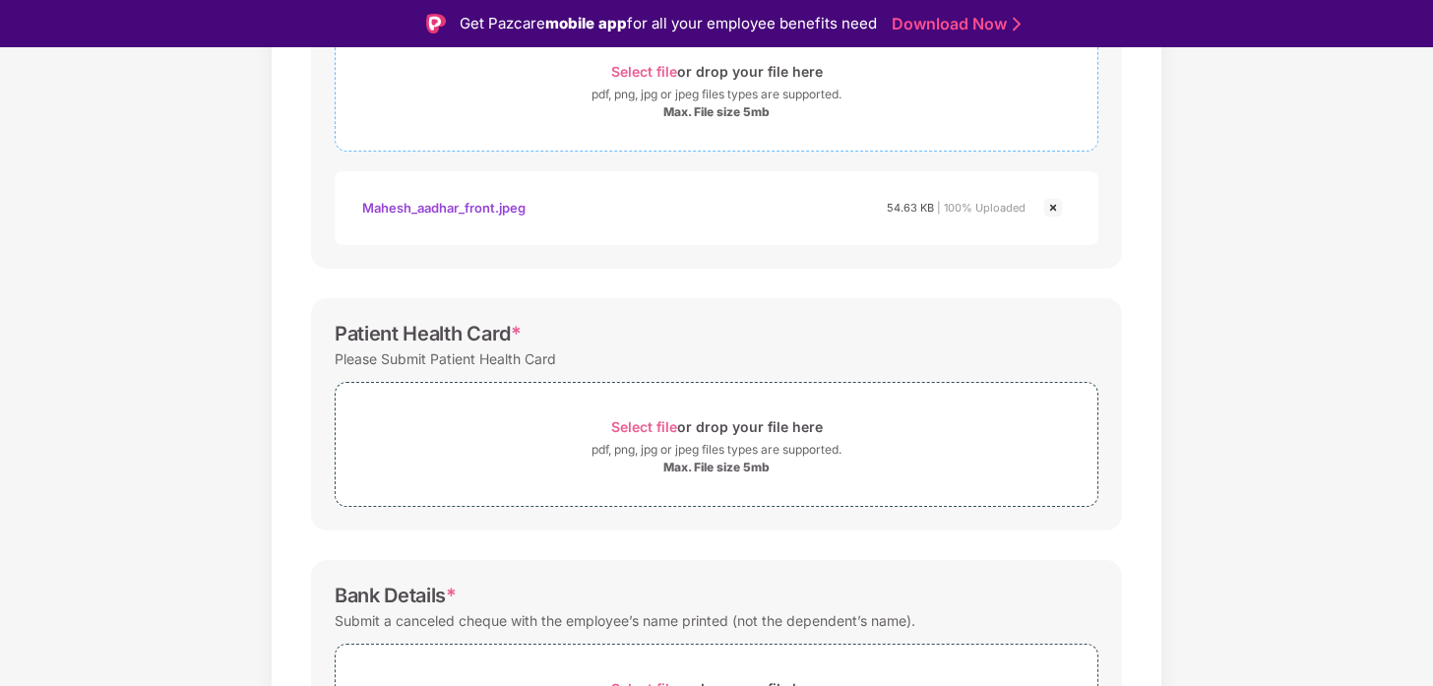
scroll to position [453, 0]
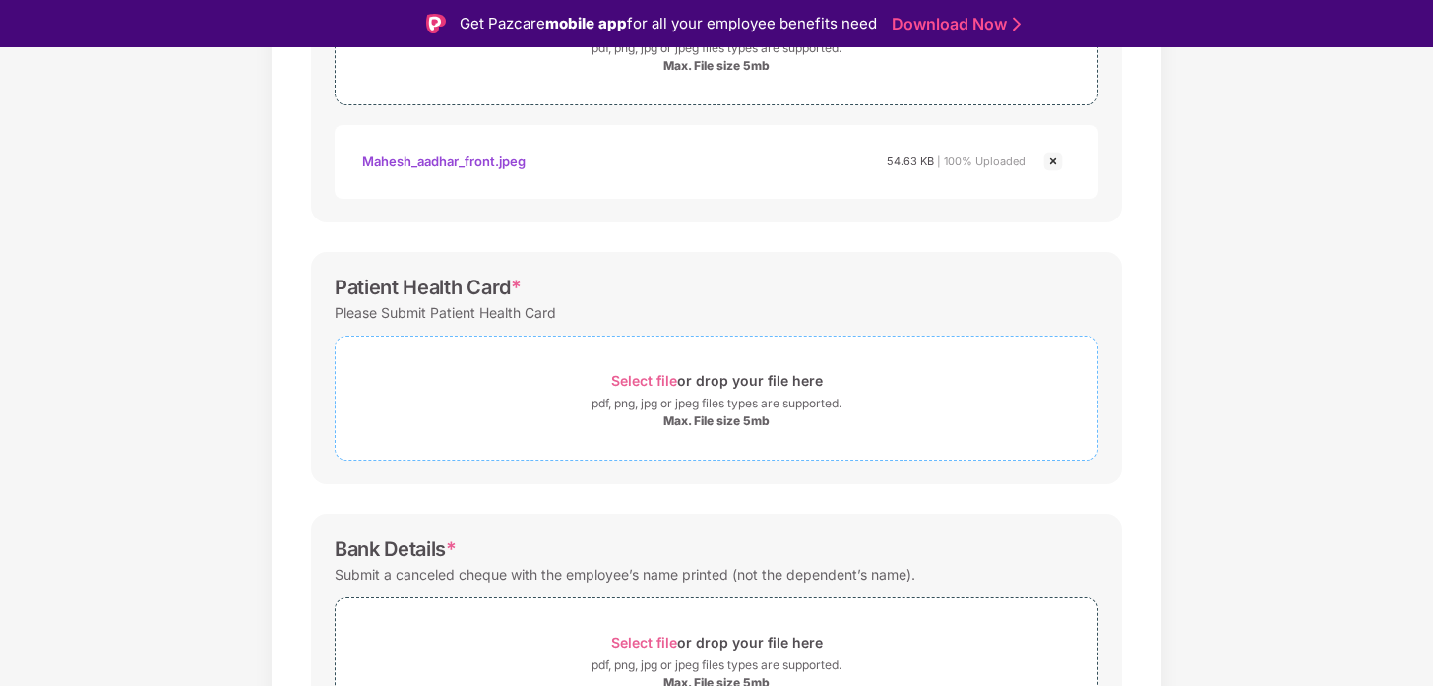
click at [663, 381] on span "Select file" at bounding box center [644, 380] width 66 height 17
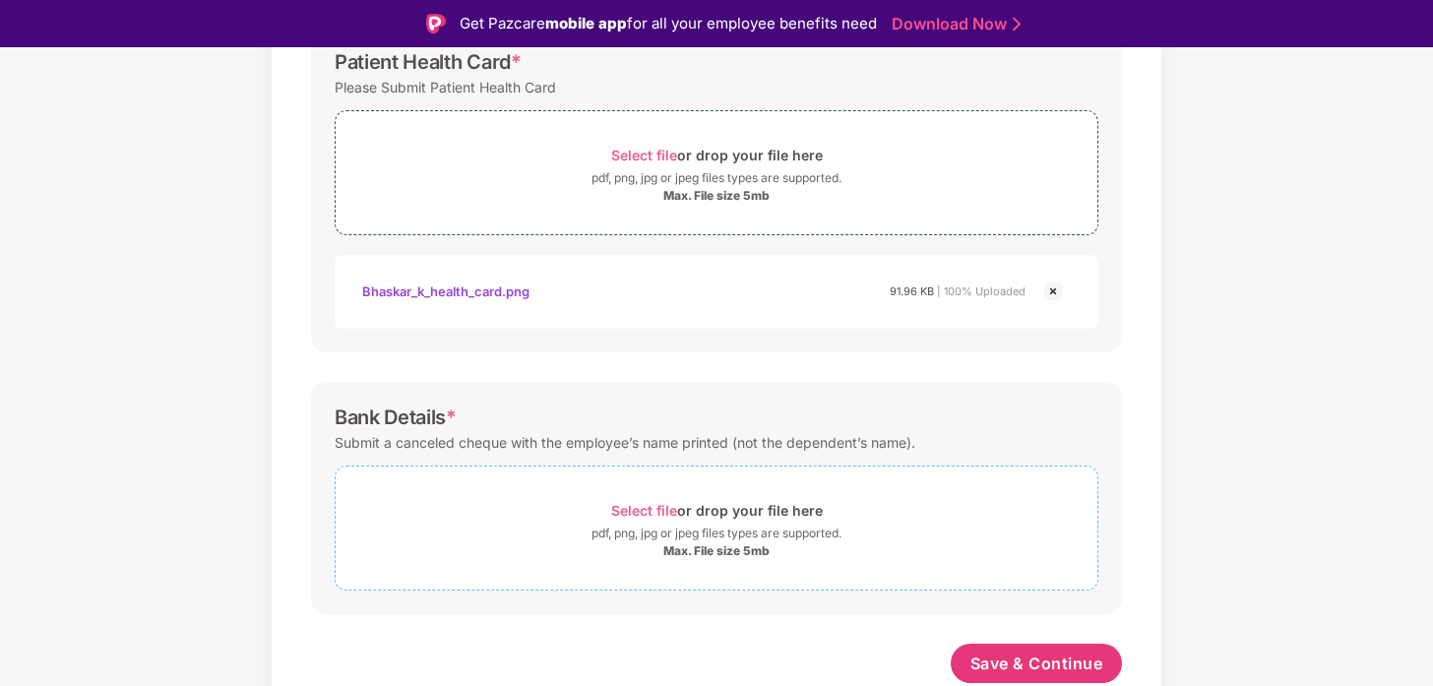
click at [656, 511] on span "Select file" at bounding box center [644, 510] width 66 height 17
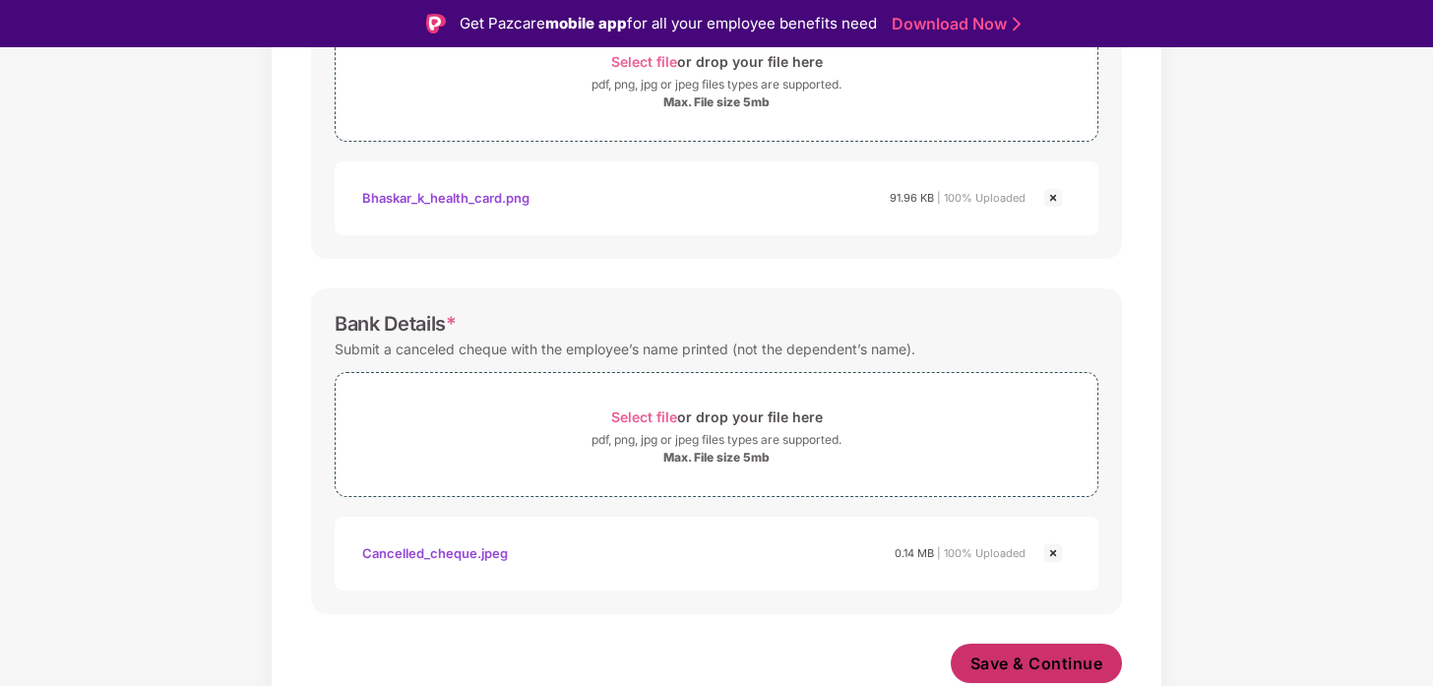
scroll to position [772, 0]
click at [1009, 670] on span "Save & Continue" at bounding box center [1037, 664] width 133 height 22
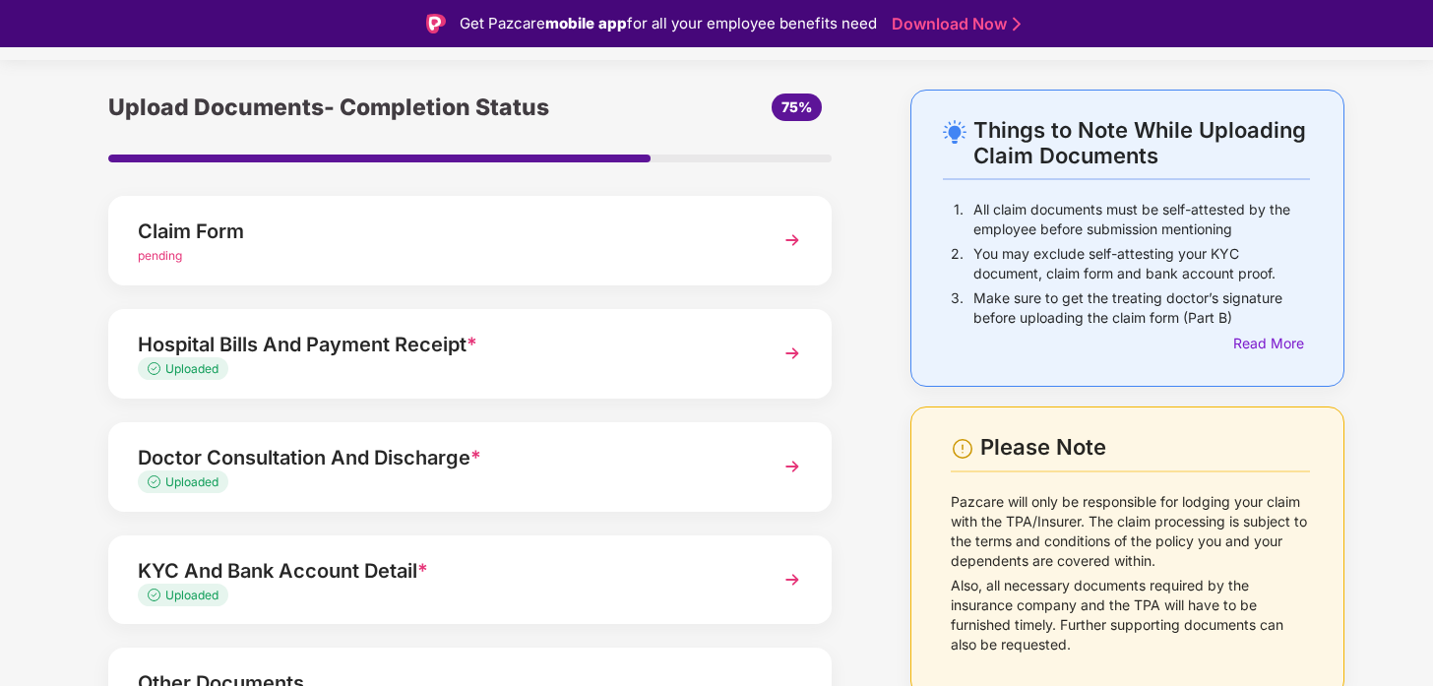
scroll to position [42, 0]
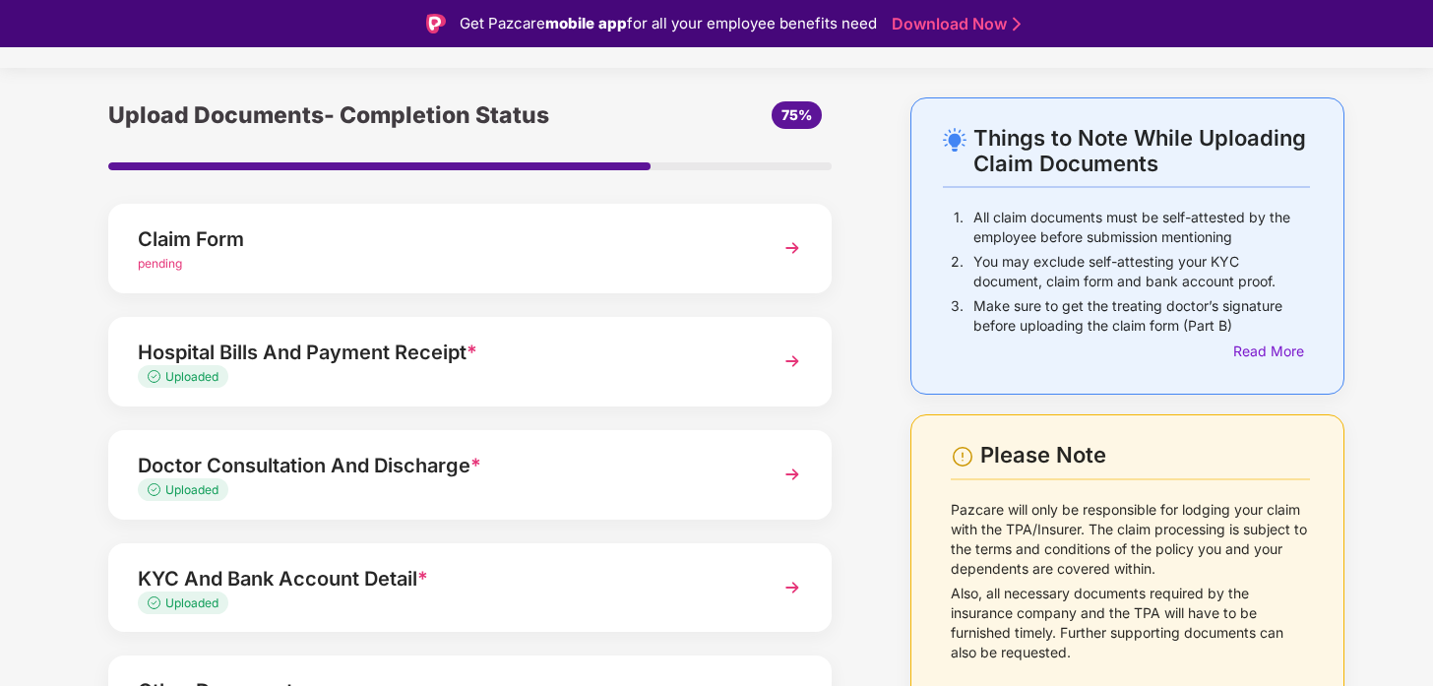
click at [758, 260] on div "Claim Form pending" at bounding box center [470, 249] width 724 height 90
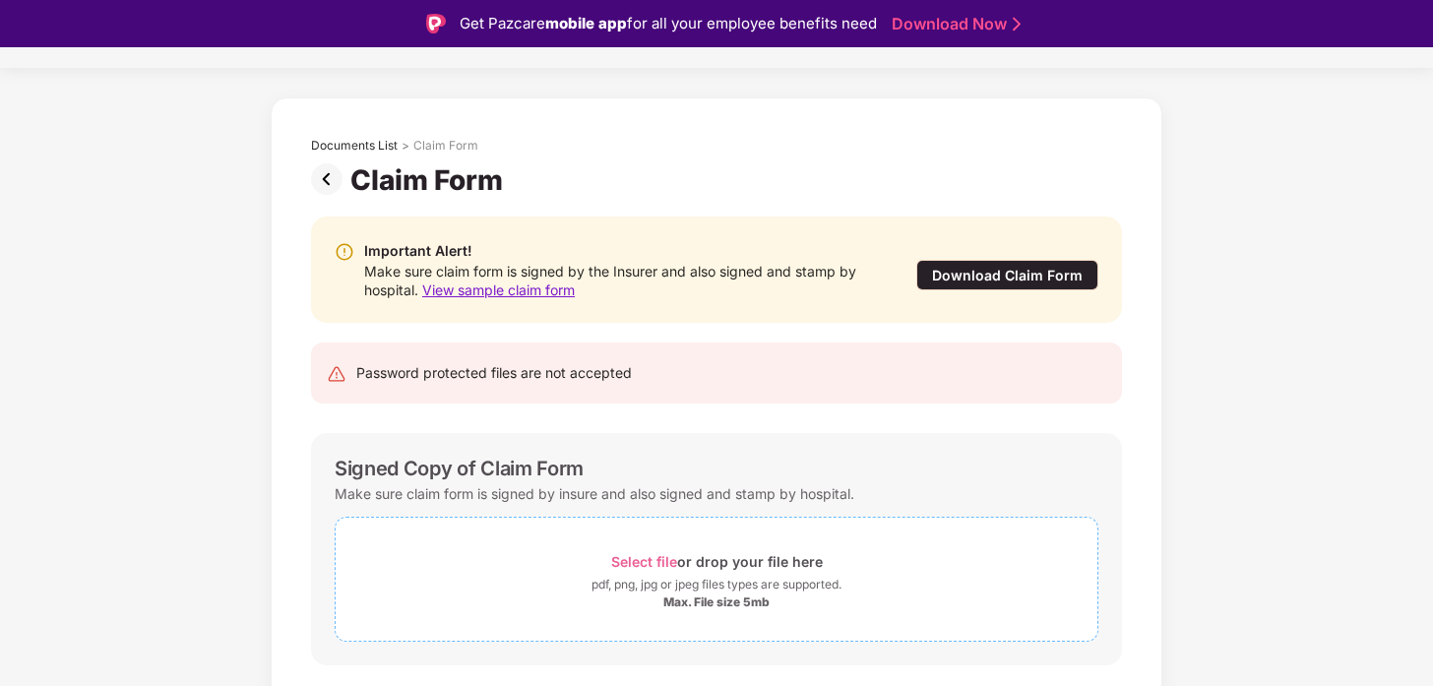
click at [644, 561] on span "Select file" at bounding box center [644, 561] width 66 height 17
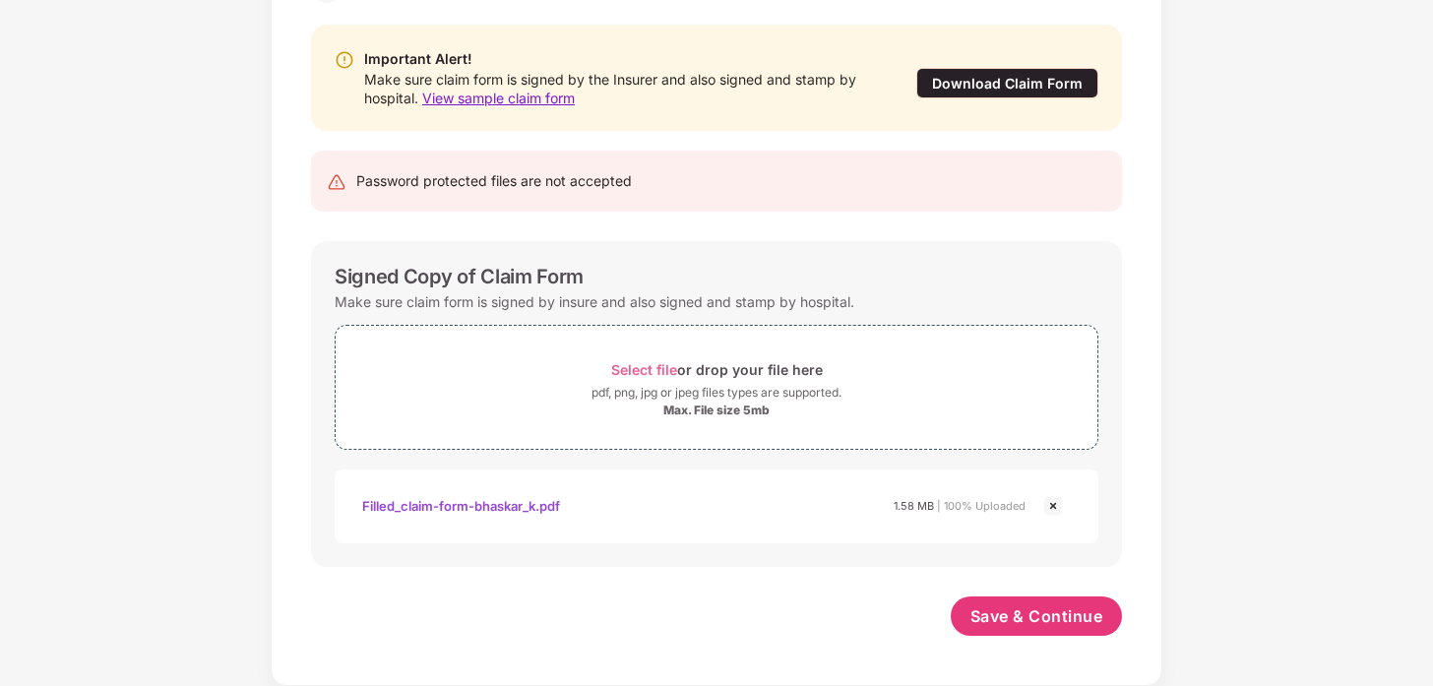
scroll to position [187, 0]
click at [1043, 623] on span "Save & Continue" at bounding box center [1037, 616] width 133 height 22
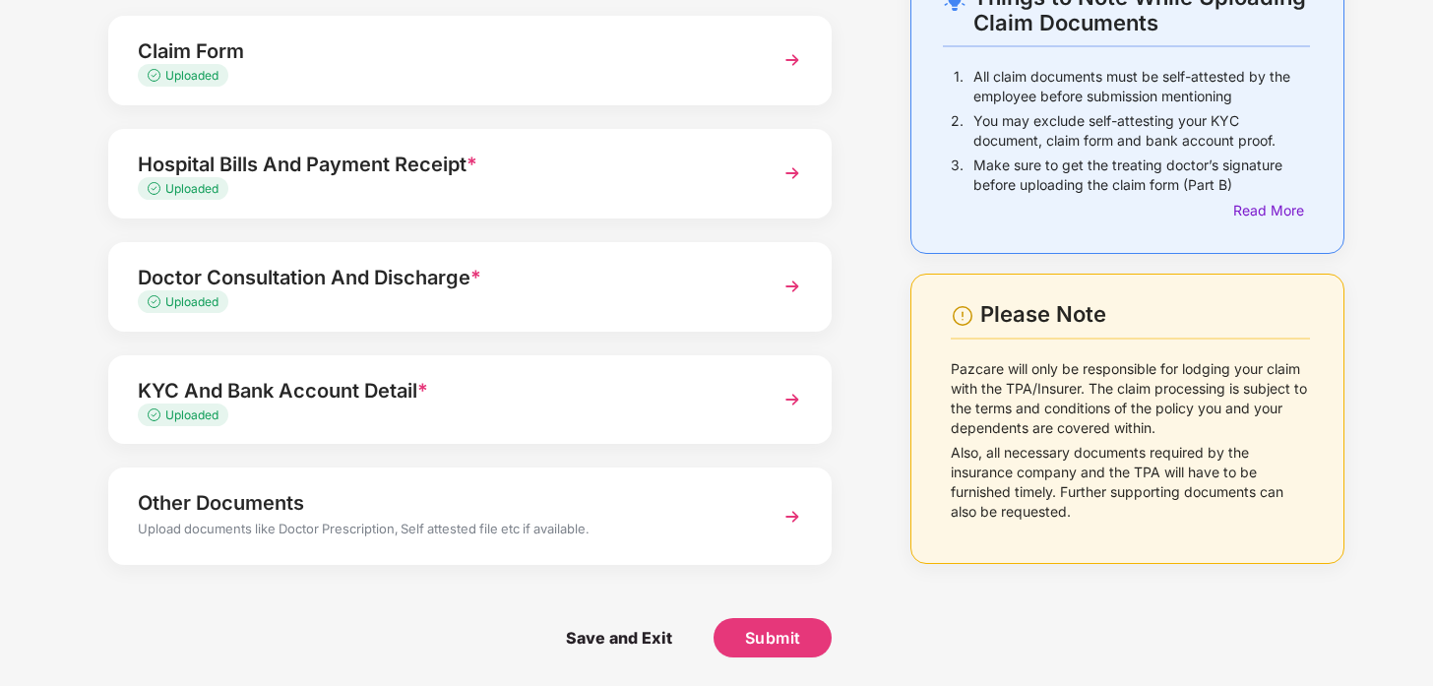
scroll to position [137, 0]
click at [763, 635] on span "Submit" at bounding box center [773, 637] width 56 height 22
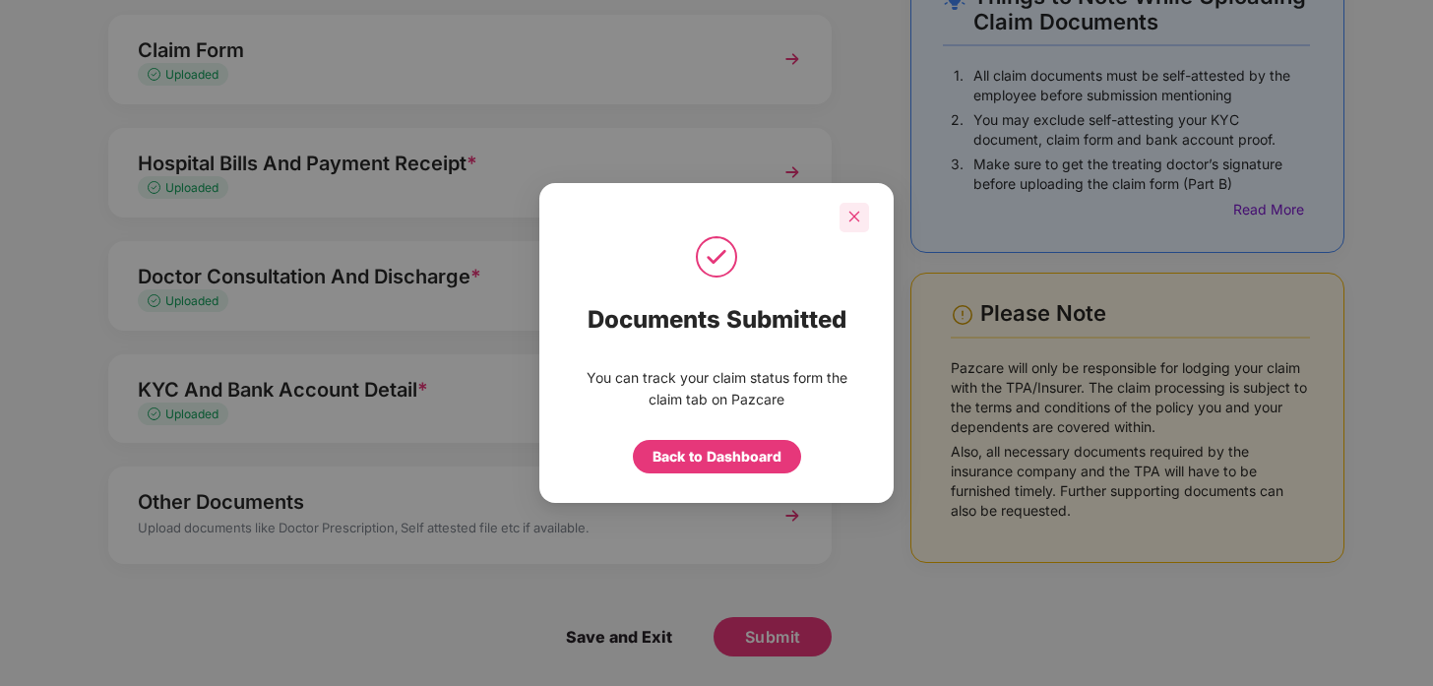
click at [854, 216] on icon "close" at bounding box center [855, 217] width 11 height 11
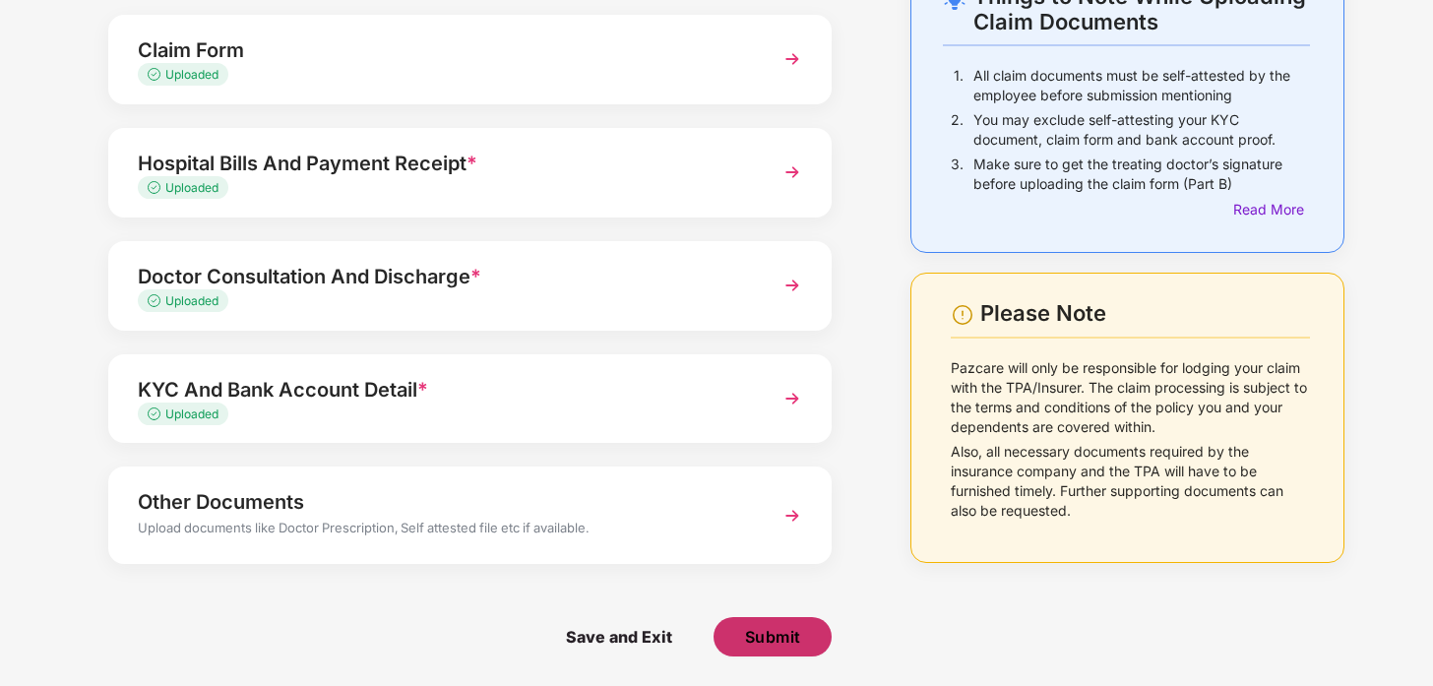
click at [785, 647] on span "Submit" at bounding box center [773, 637] width 56 height 22
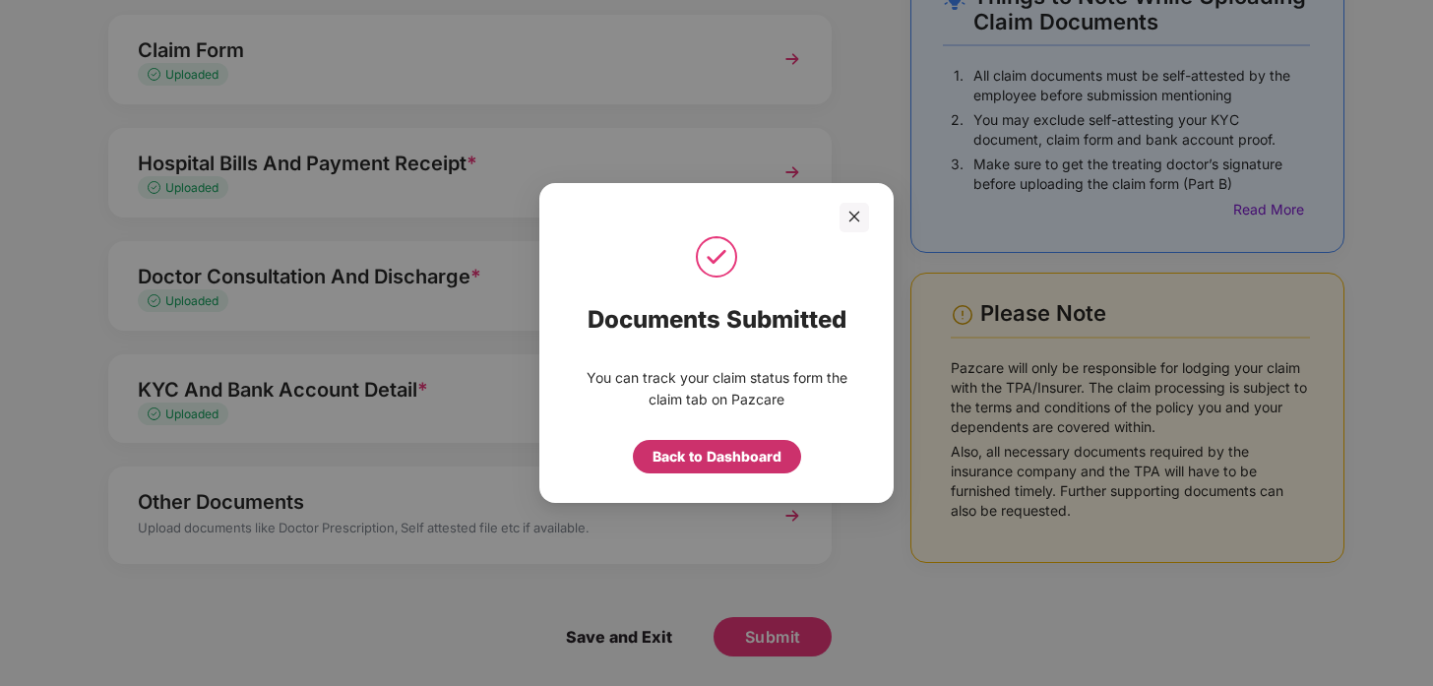
click at [713, 465] on div "Back to Dashboard" at bounding box center [717, 457] width 129 height 22
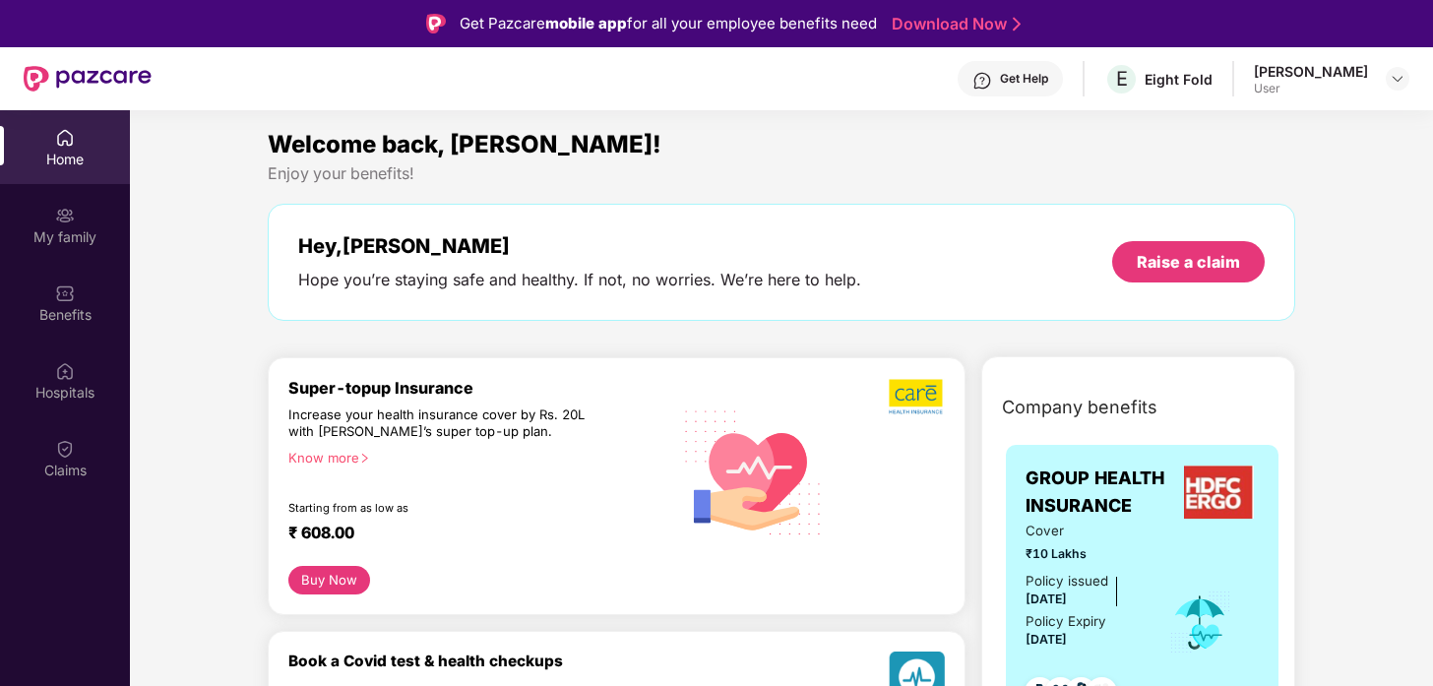
scroll to position [110, 0]
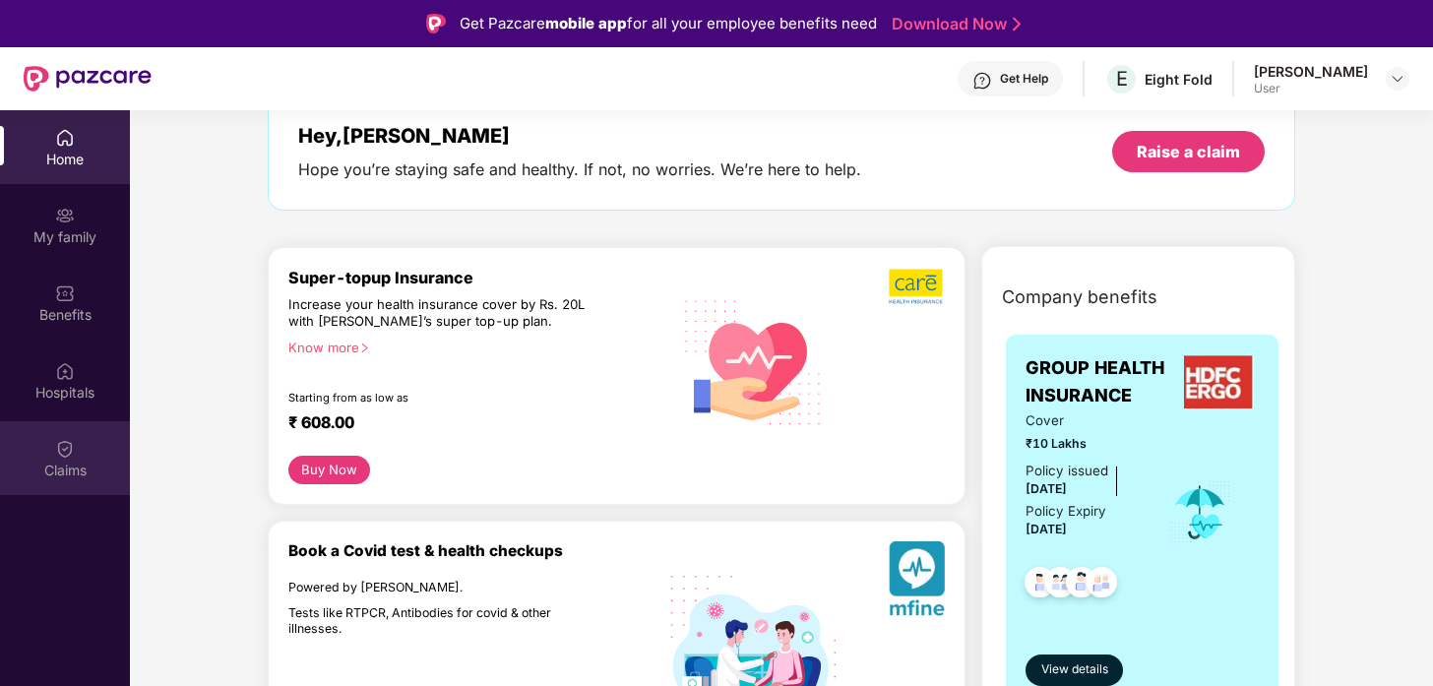
click at [55, 449] on img at bounding box center [65, 449] width 20 height 20
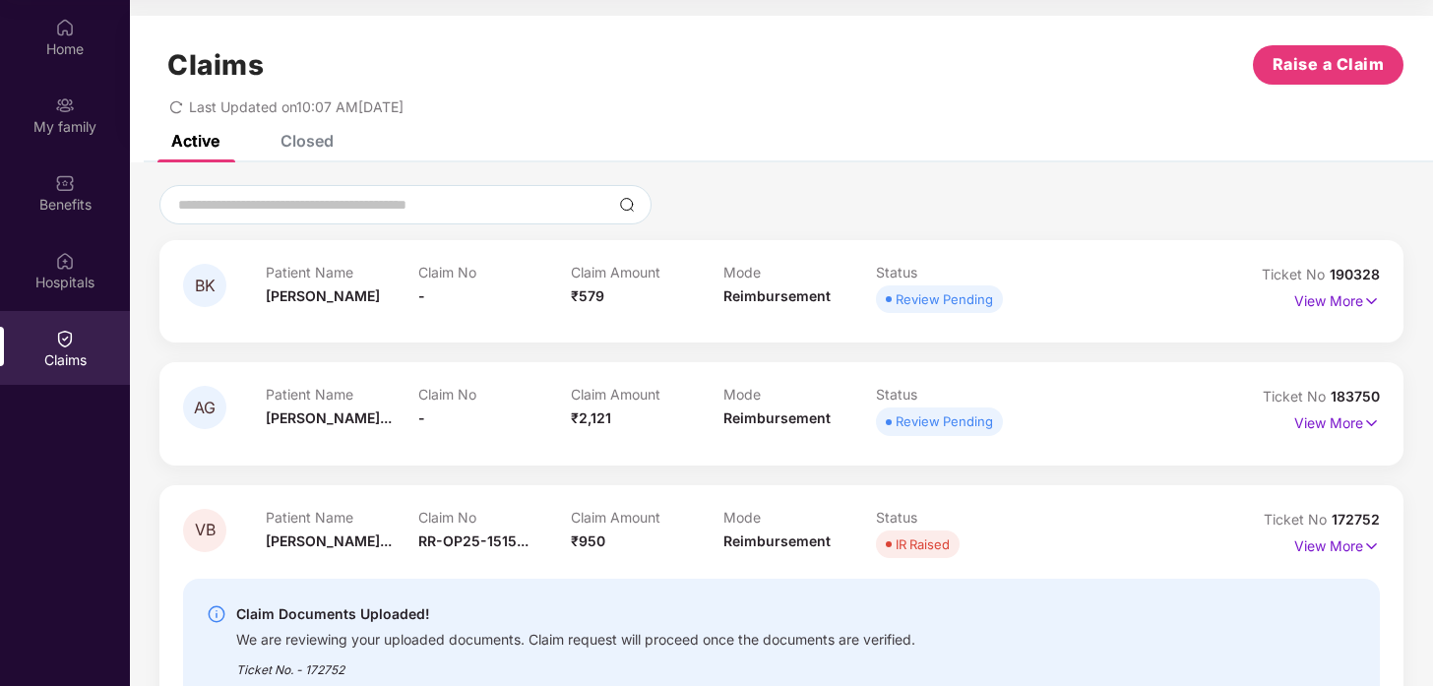
click at [312, 145] on div "Closed" at bounding box center [307, 141] width 53 height 20
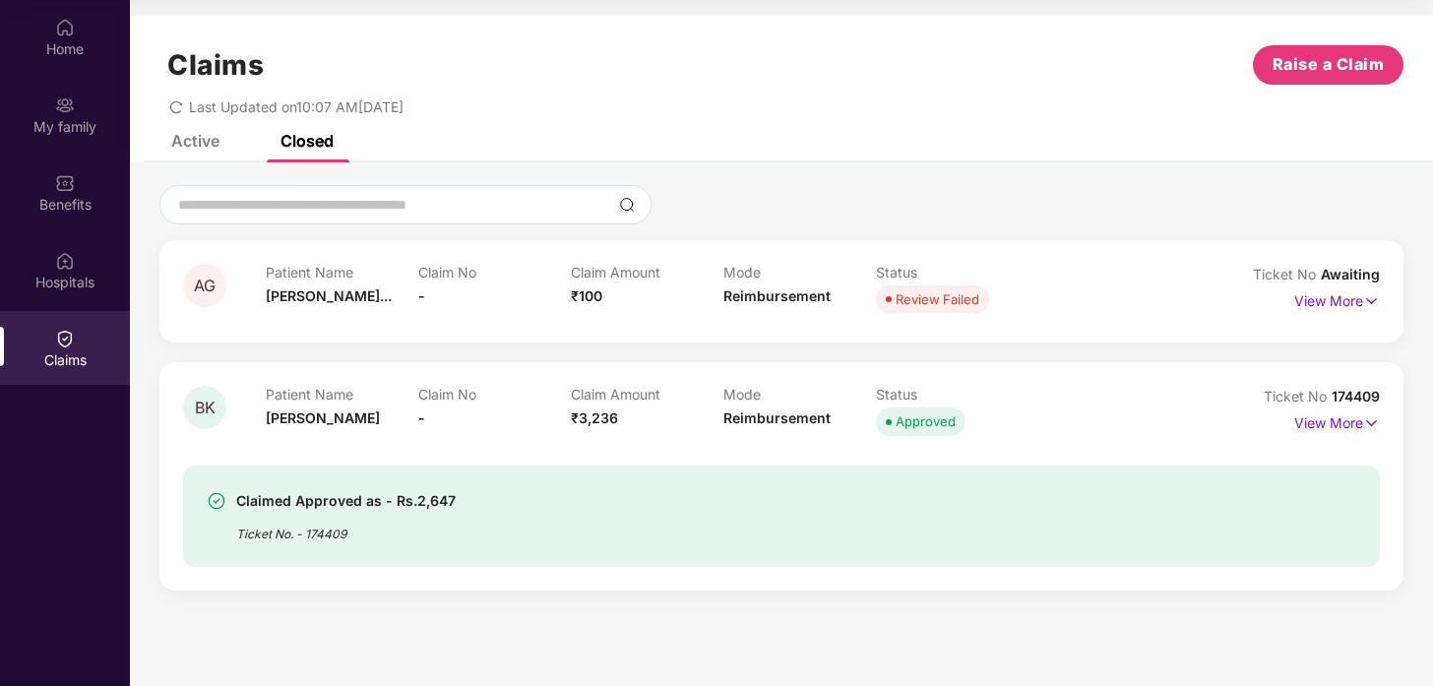
click at [204, 140] on div "Active" at bounding box center [195, 141] width 48 height 20
